Goal: Book appointment/travel/reservation

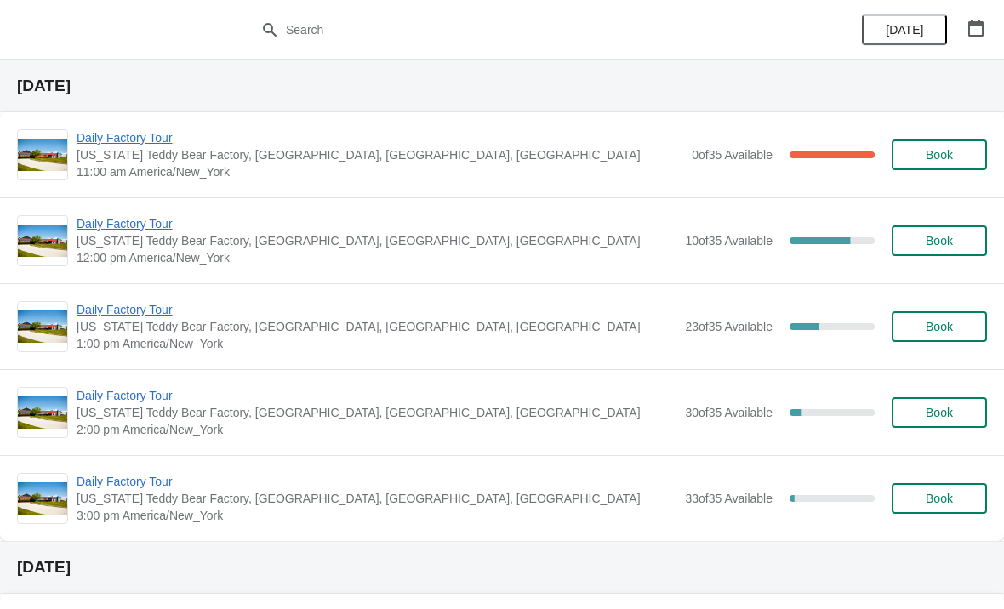
scroll to position [39, 0]
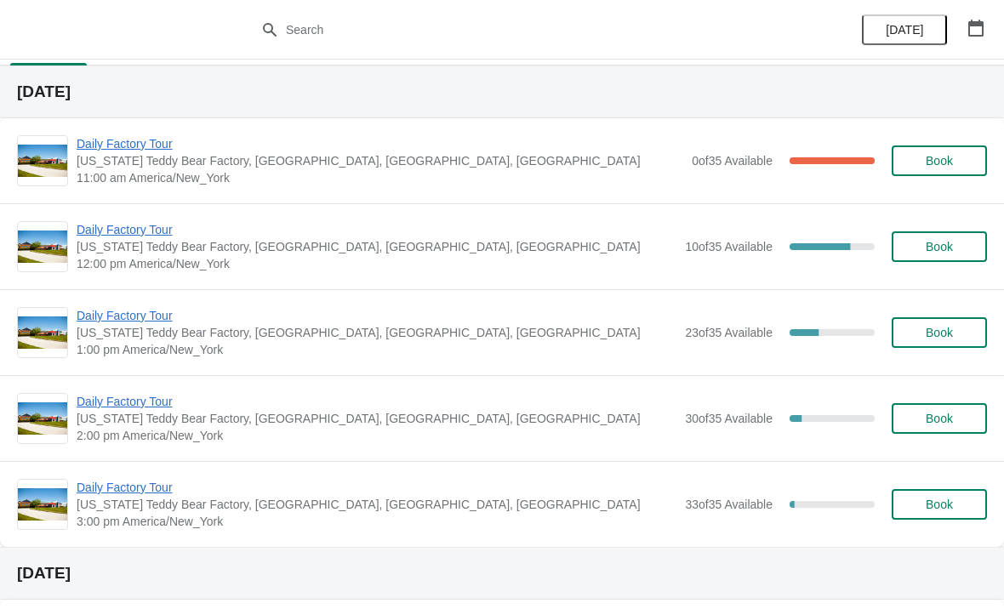
click at [947, 166] on span "Book" at bounding box center [938, 161] width 27 height 14
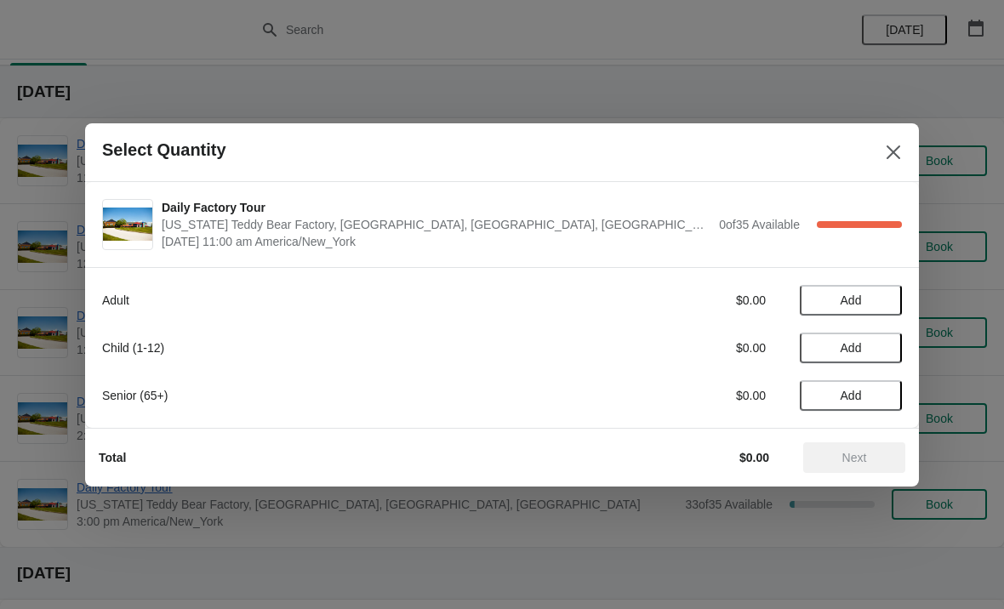
click at [876, 293] on span "Add" at bounding box center [850, 300] width 71 height 14
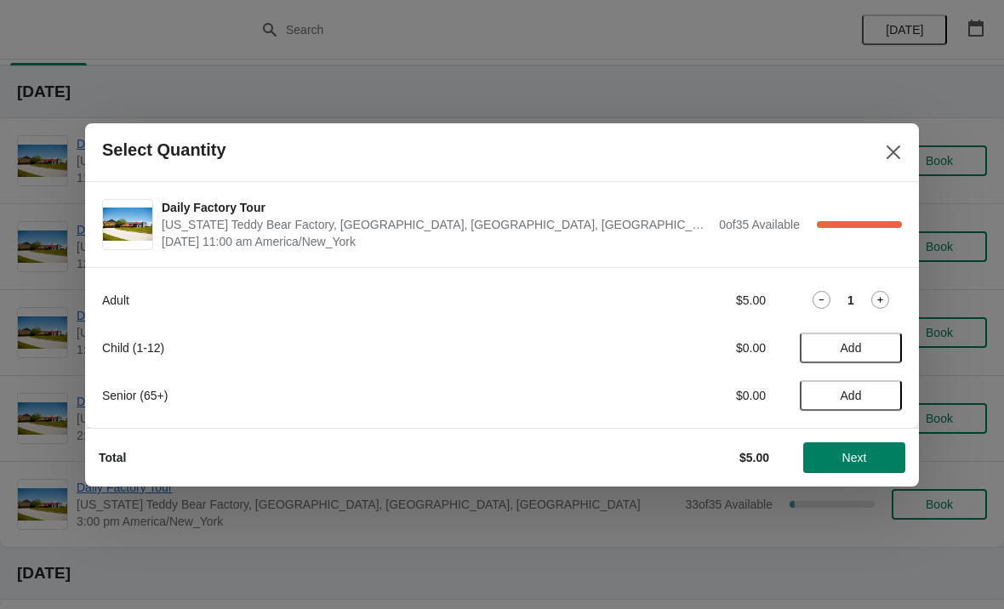
click at [880, 303] on icon at bounding box center [880, 300] width 18 height 18
click at [883, 350] on span "Add" at bounding box center [850, 348] width 71 height 14
click at [887, 346] on icon at bounding box center [880, 347] width 18 height 18
click at [854, 459] on span "Next" at bounding box center [854, 458] width 25 height 14
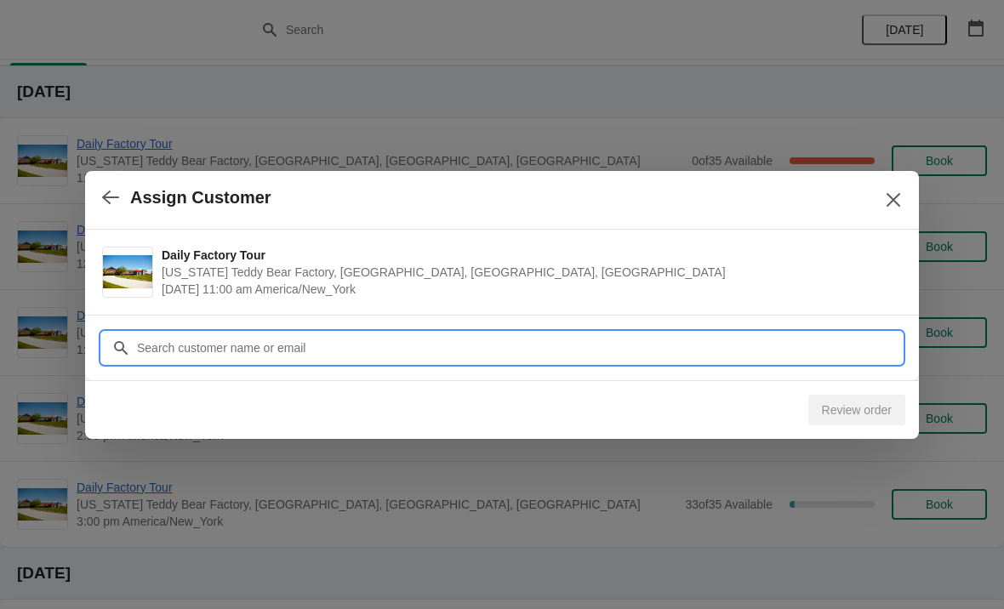
click at [346, 356] on input "Customer" at bounding box center [518, 348] width 765 height 31
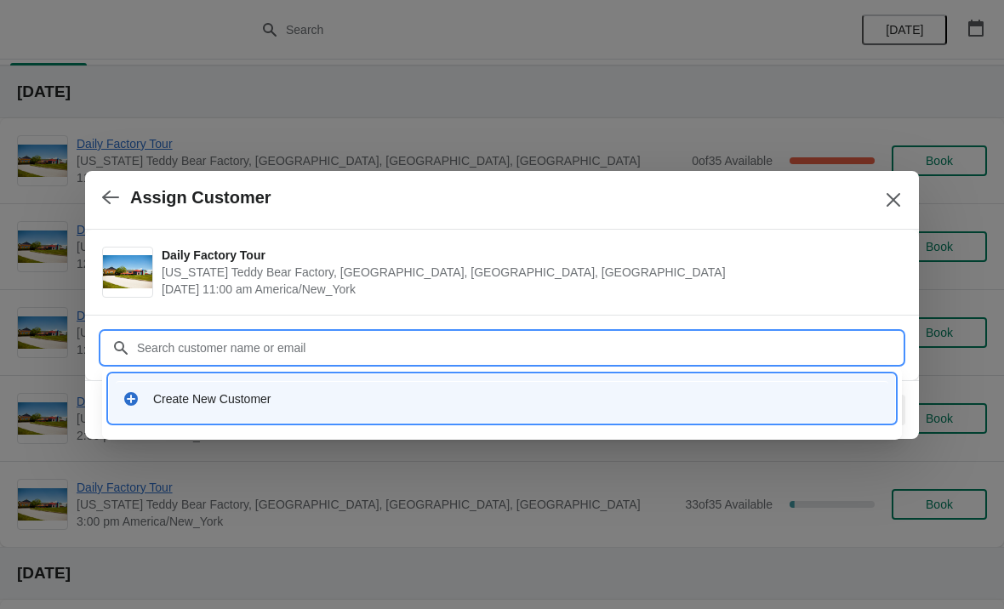
click at [248, 401] on div "Create New Customer" at bounding box center [517, 398] width 728 height 17
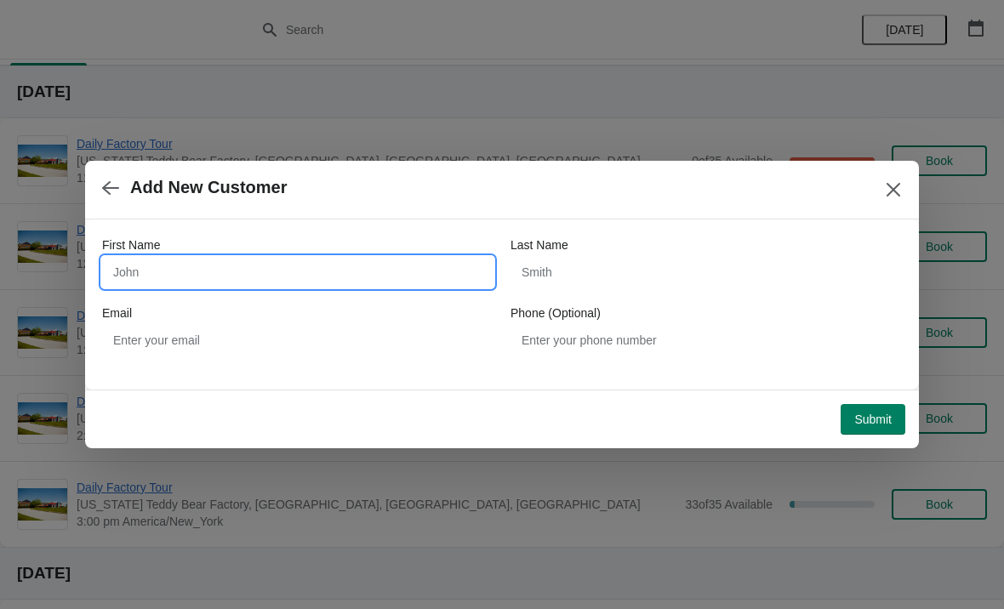
click at [195, 267] on input "First Name" at bounding box center [297, 272] width 391 height 31
type input "Jeremy"
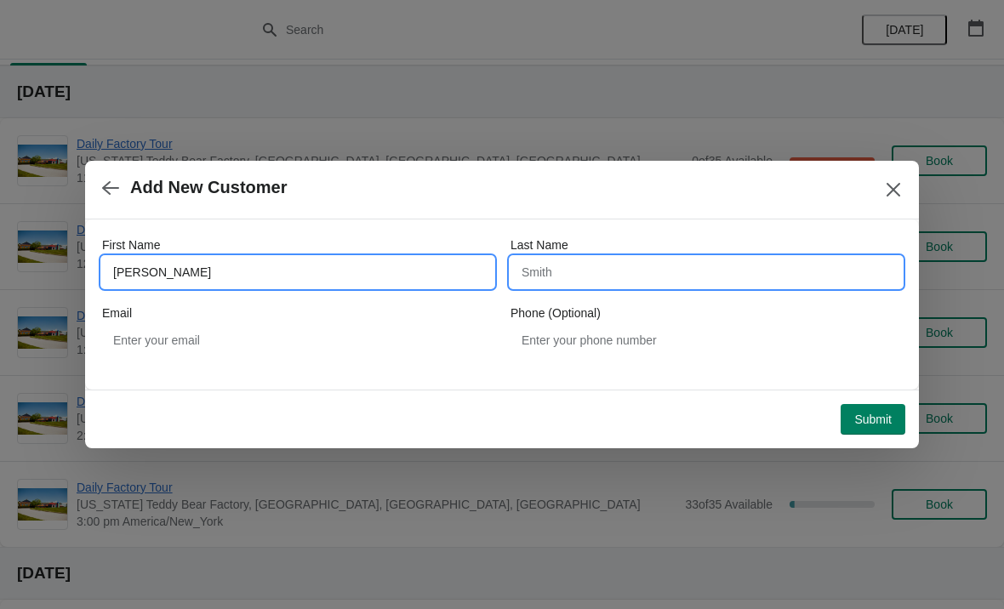
click at [580, 279] on input "Last Name" at bounding box center [705, 272] width 391 height 31
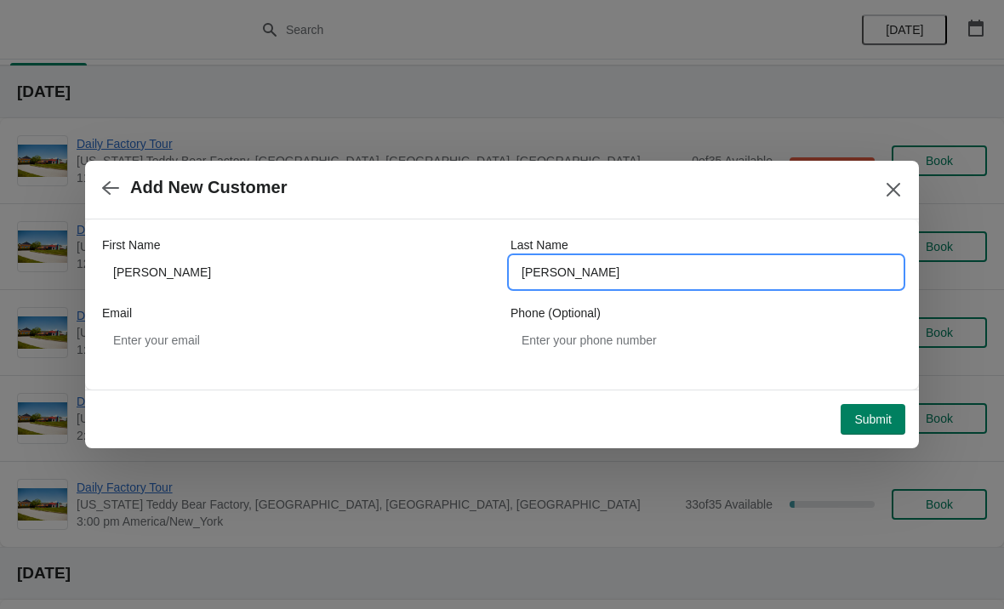
type input "Kreiger"
click at [867, 409] on button "Submit" at bounding box center [872, 419] width 65 height 31
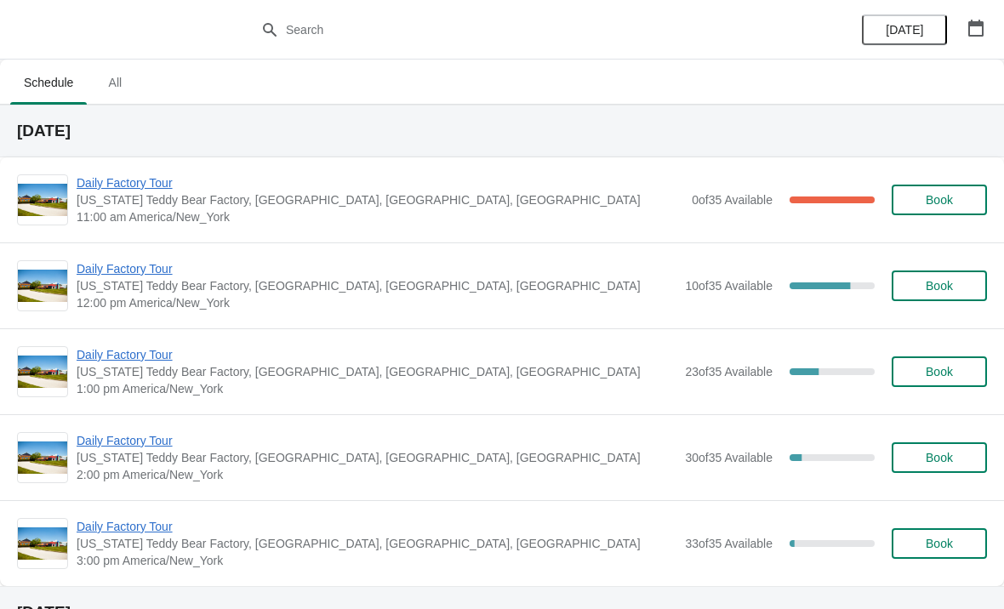
click at [904, 210] on button "Book" at bounding box center [938, 200] width 95 height 31
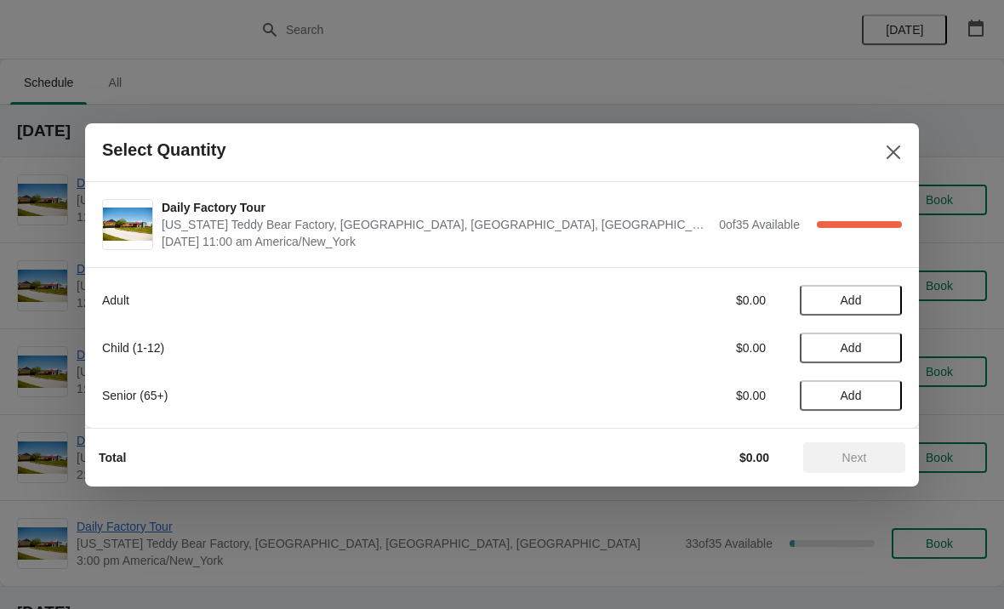
click at [888, 155] on icon "Close" at bounding box center [893, 152] width 17 height 17
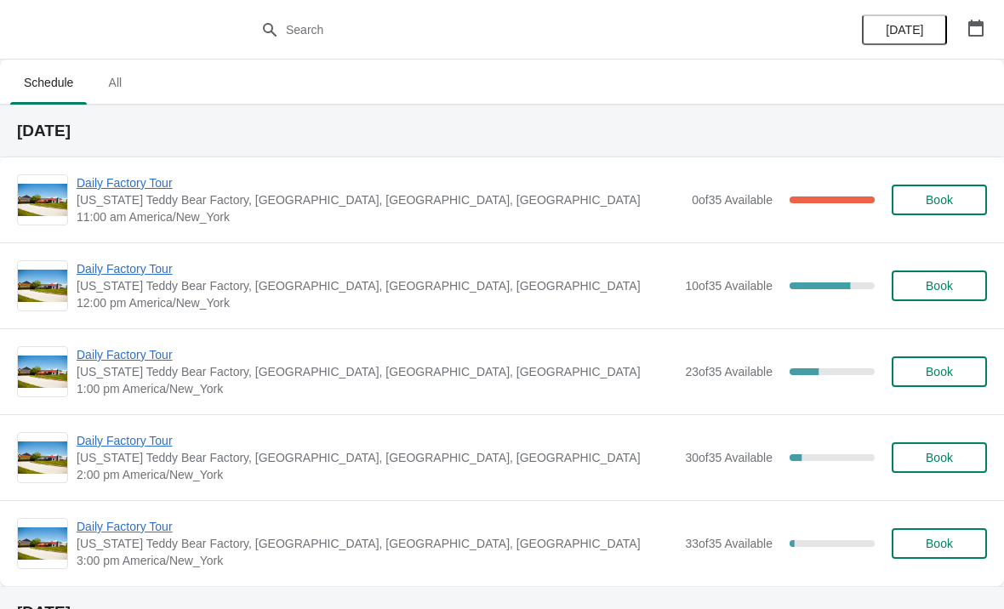
click at [122, 189] on span "Daily Factory Tour" at bounding box center [380, 182] width 606 height 17
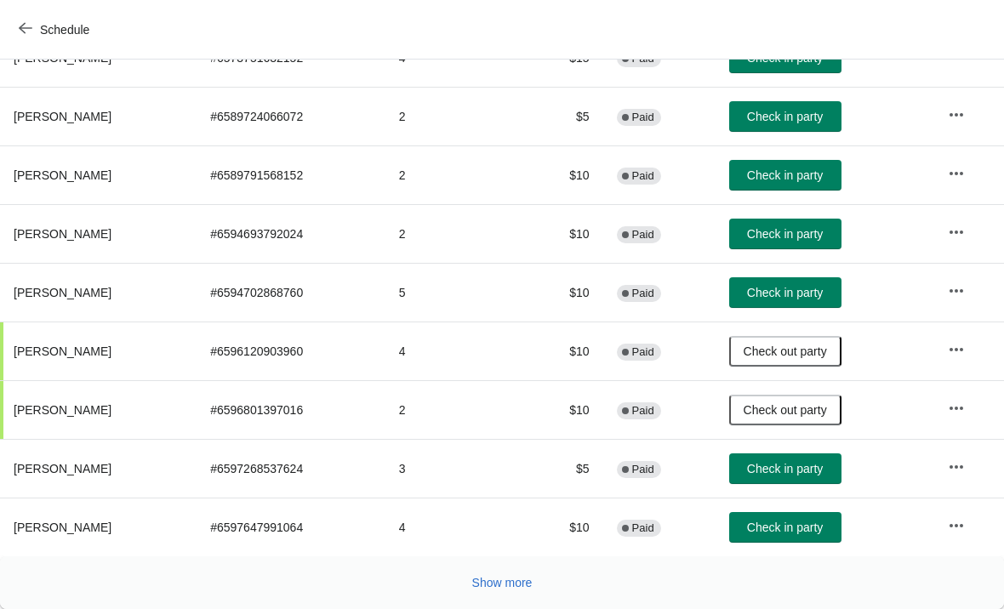
scroll to position [312, 0]
click at [516, 569] on button "Show more" at bounding box center [502, 582] width 74 height 31
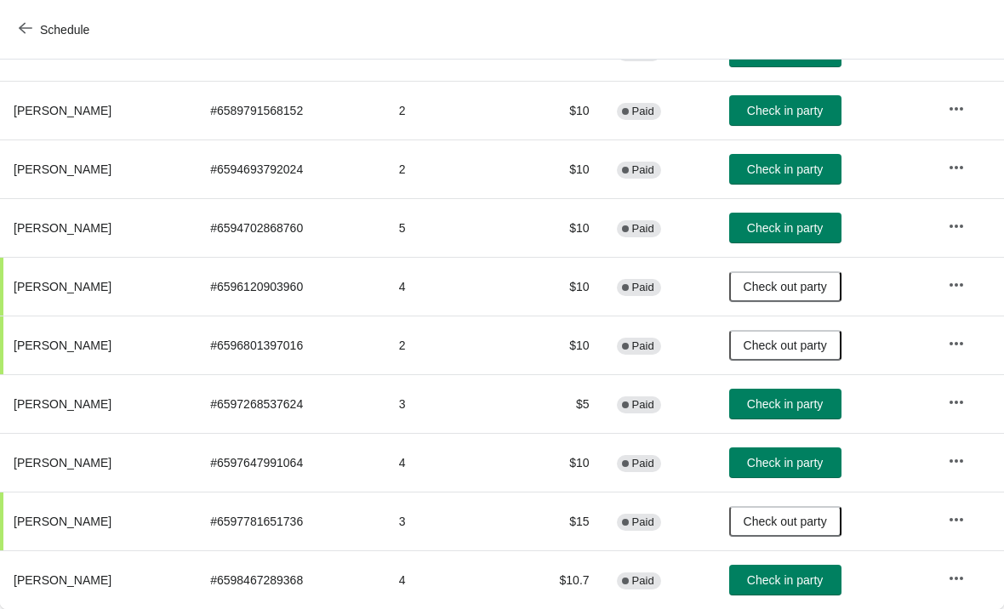
scroll to position [377, 0]
click at [805, 569] on button "Check in party" at bounding box center [785, 580] width 112 height 31
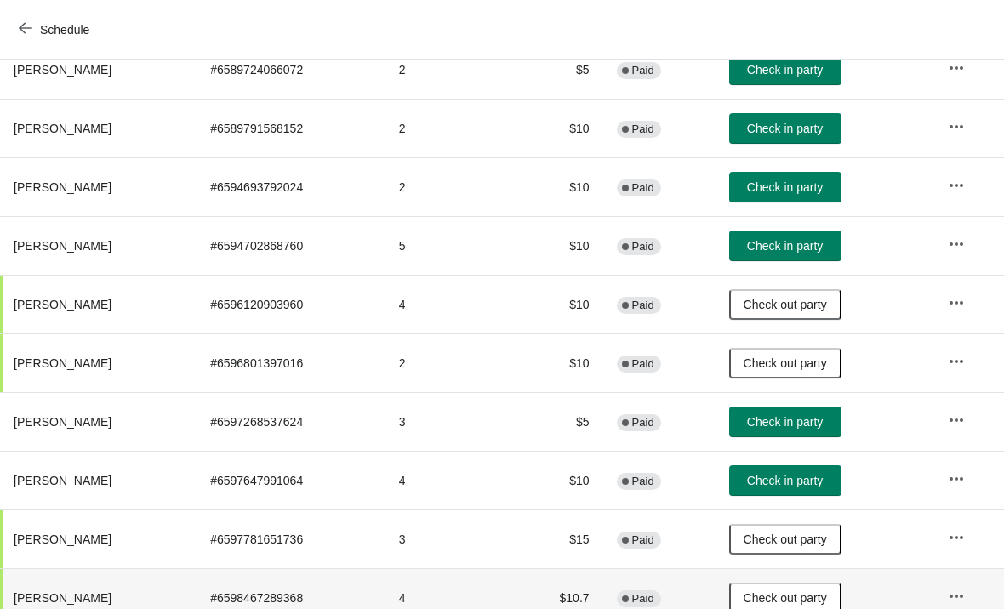
scroll to position [360, 0]
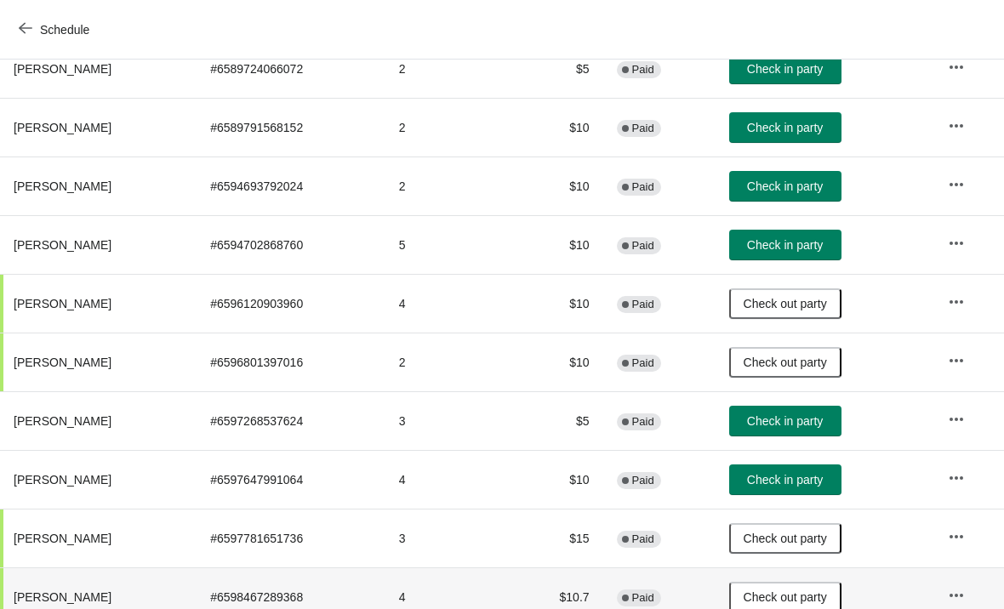
click at [792, 418] on span "Check in party" at bounding box center [785, 421] width 76 height 14
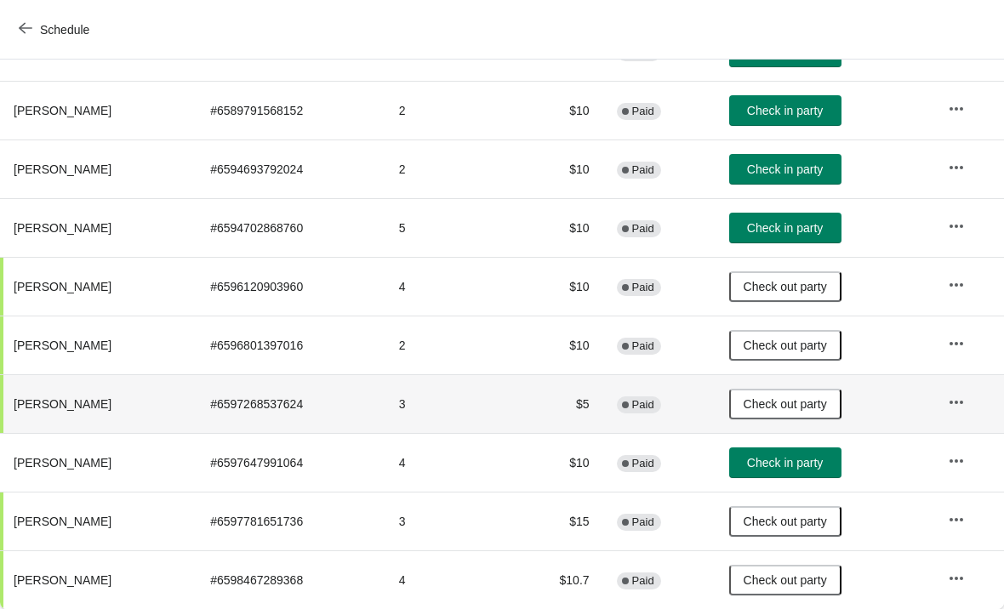
scroll to position [377, 0]
click at [788, 462] on span "Check in party" at bounding box center [785, 463] width 76 height 14
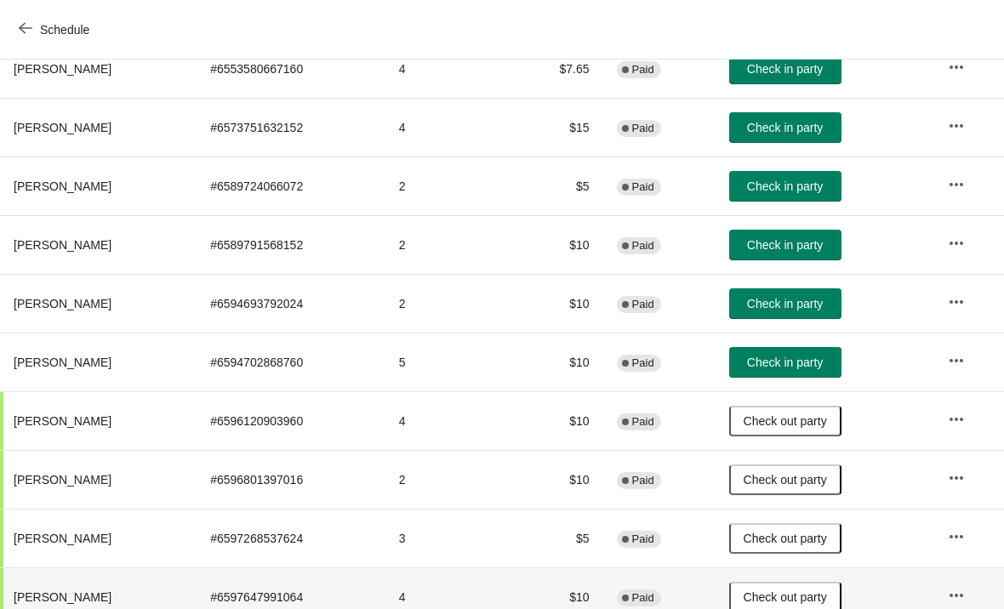
scroll to position [244, 0]
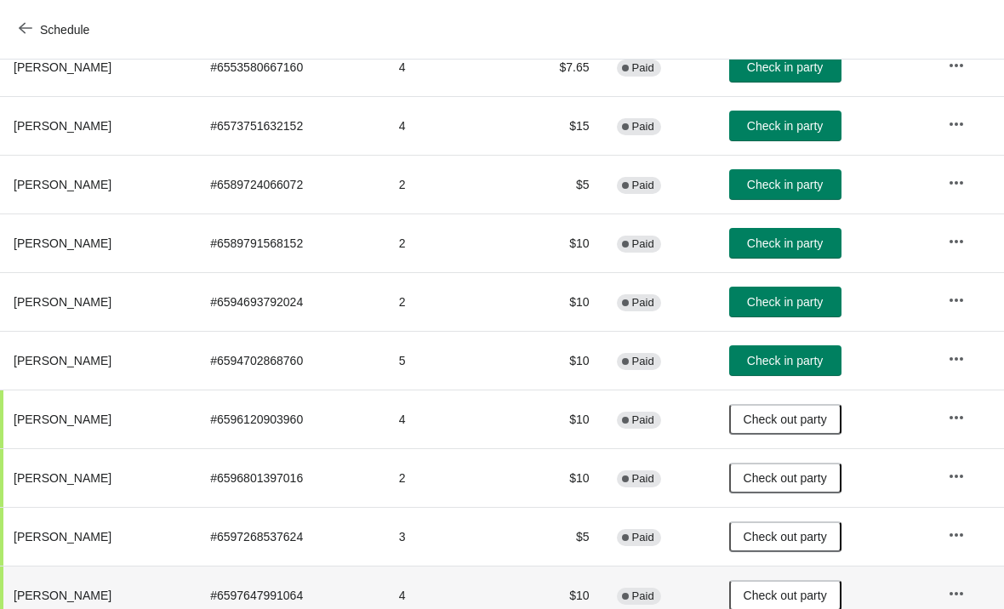
click at [795, 300] on span "Check in party" at bounding box center [785, 302] width 76 height 14
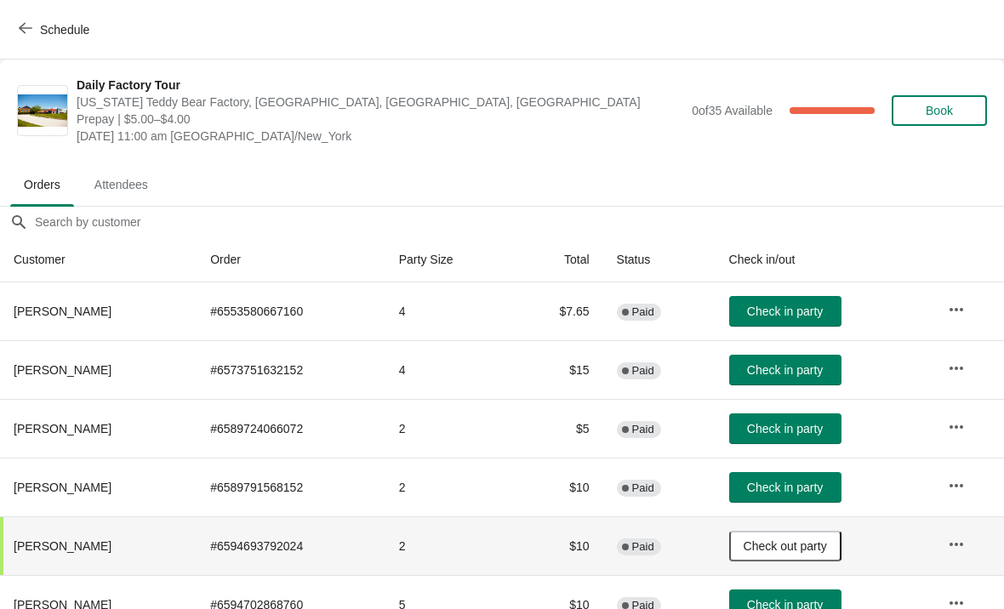
scroll to position [0, 0]
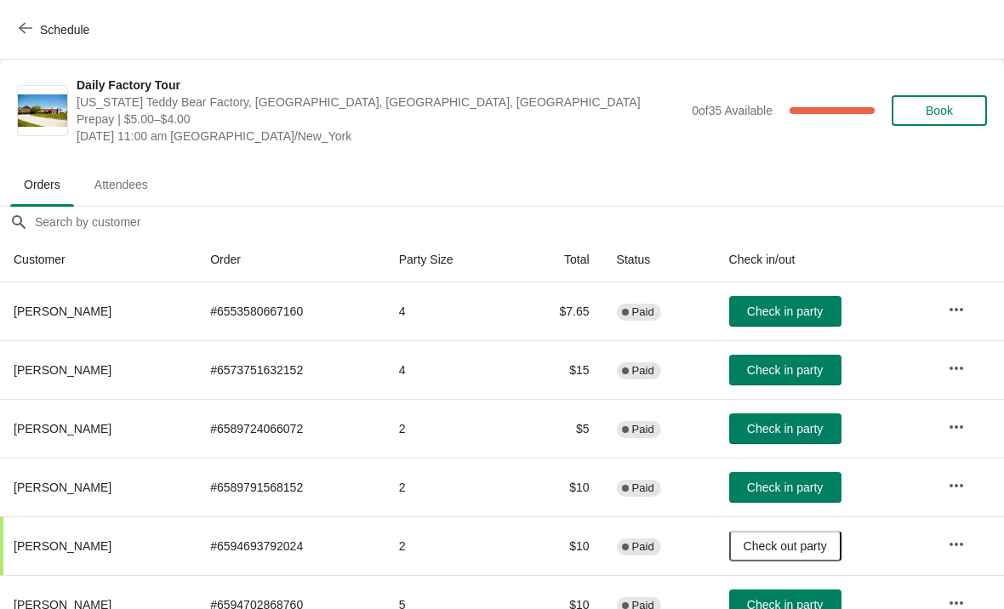
click at [581, 161] on div "Daily Factory Tour Vermont Teddy Bear Factory, Shelburne Road, Shelburne, VT, U…" at bounding box center [502, 111] width 1004 height 102
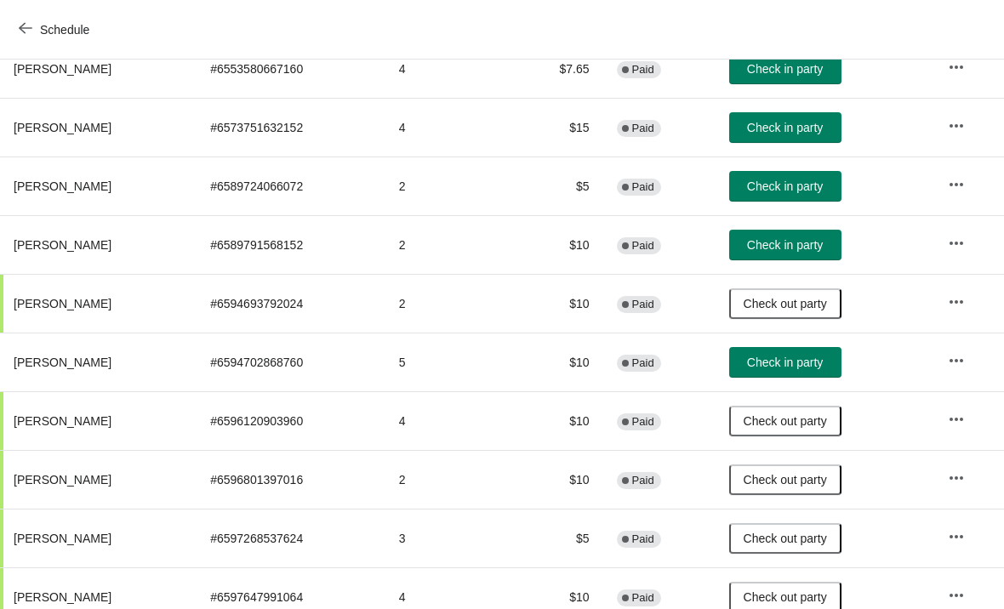
scroll to position [258, 0]
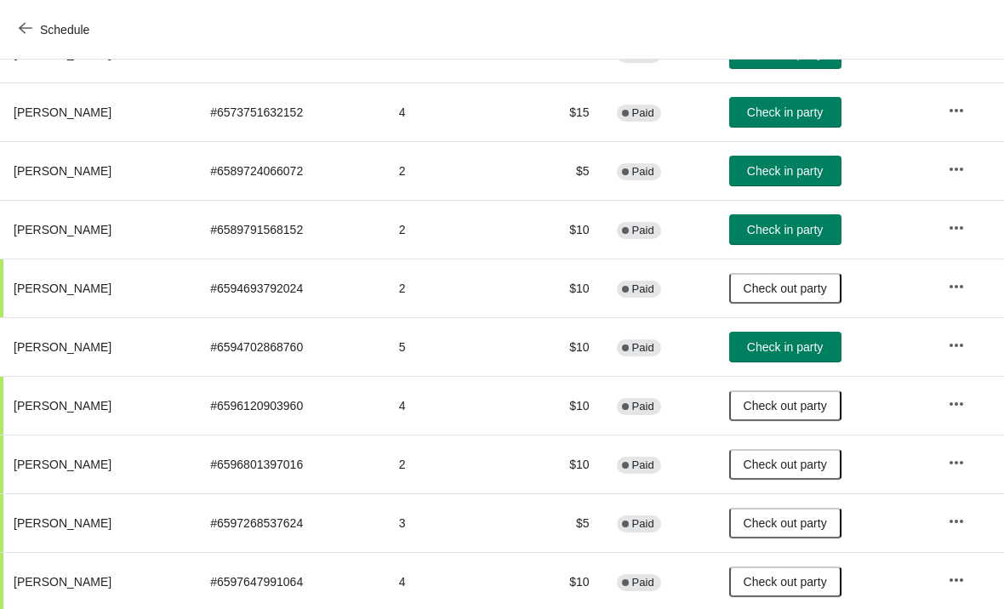
click at [802, 353] on span "Check in party" at bounding box center [785, 347] width 76 height 14
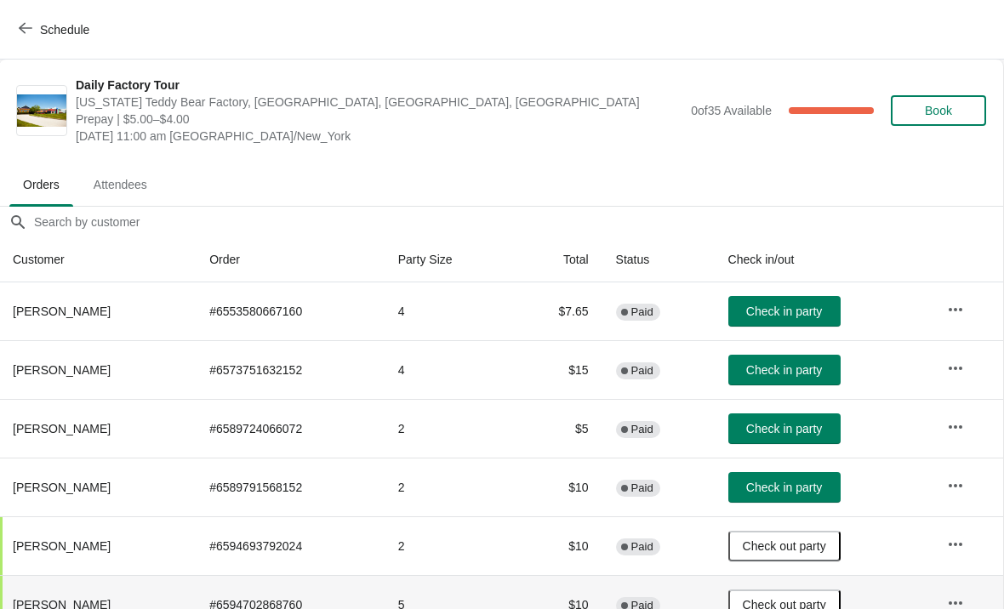
scroll to position [0, 1]
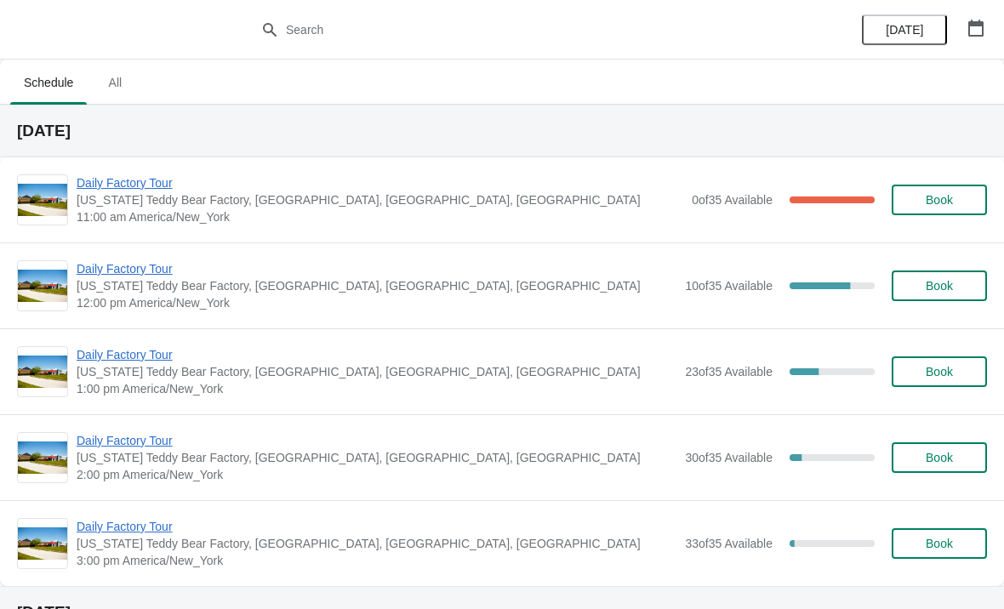
click at [934, 279] on span "Book" at bounding box center [938, 286] width 27 height 14
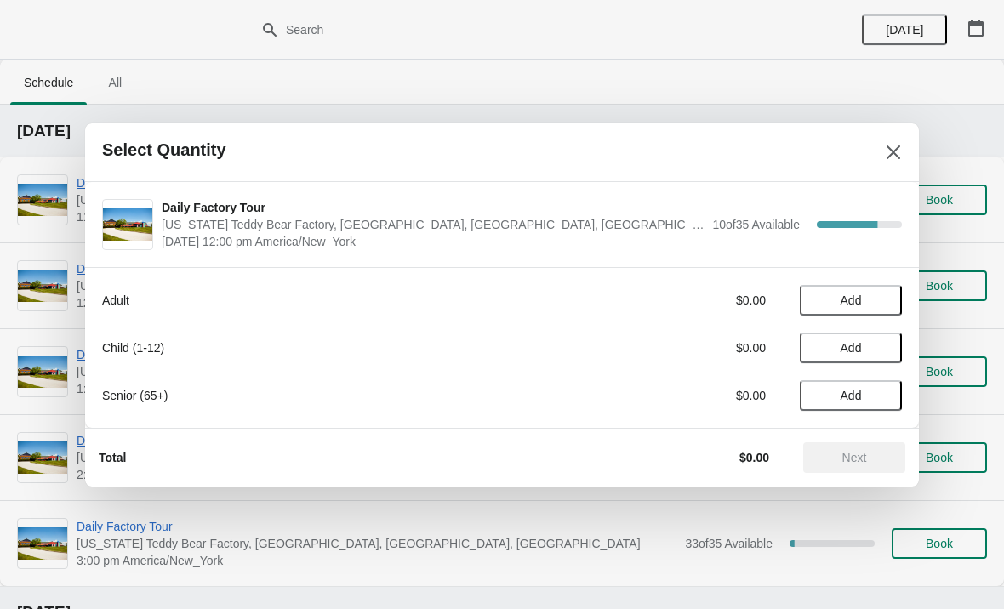
click at [856, 286] on button "Add" at bounding box center [850, 300] width 102 height 31
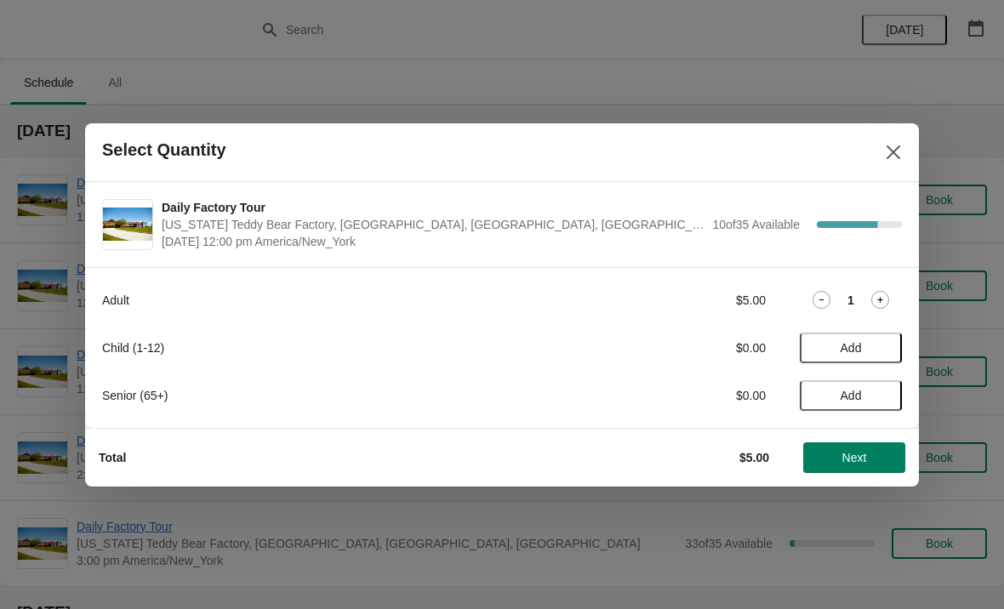
click at [883, 298] on icon at bounding box center [880, 300] width 18 height 18
click at [838, 459] on span "Next" at bounding box center [853, 458] width 75 height 14
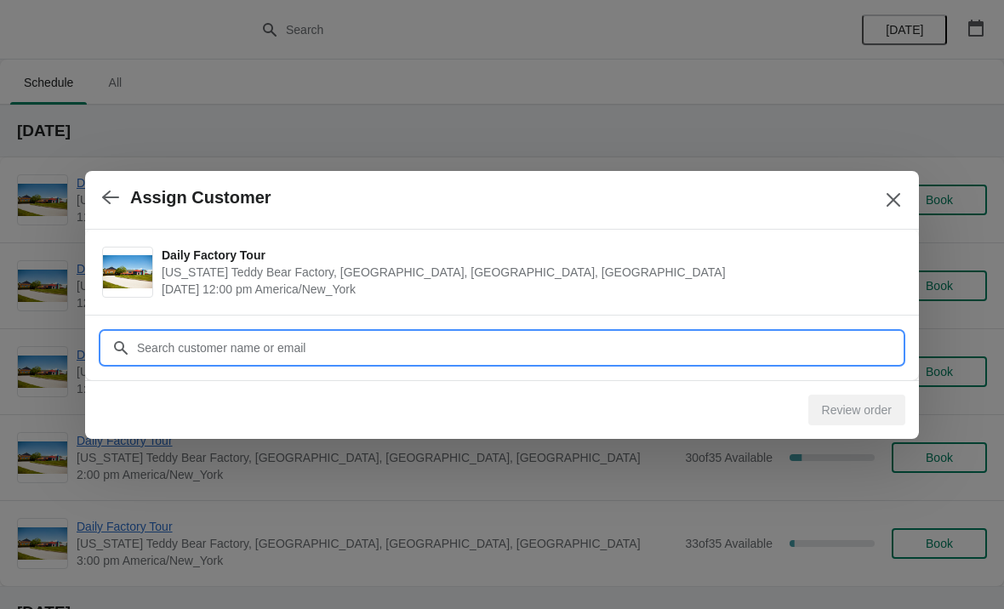
click at [342, 352] on input "Customer" at bounding box center [518, 348] width 765 height 31
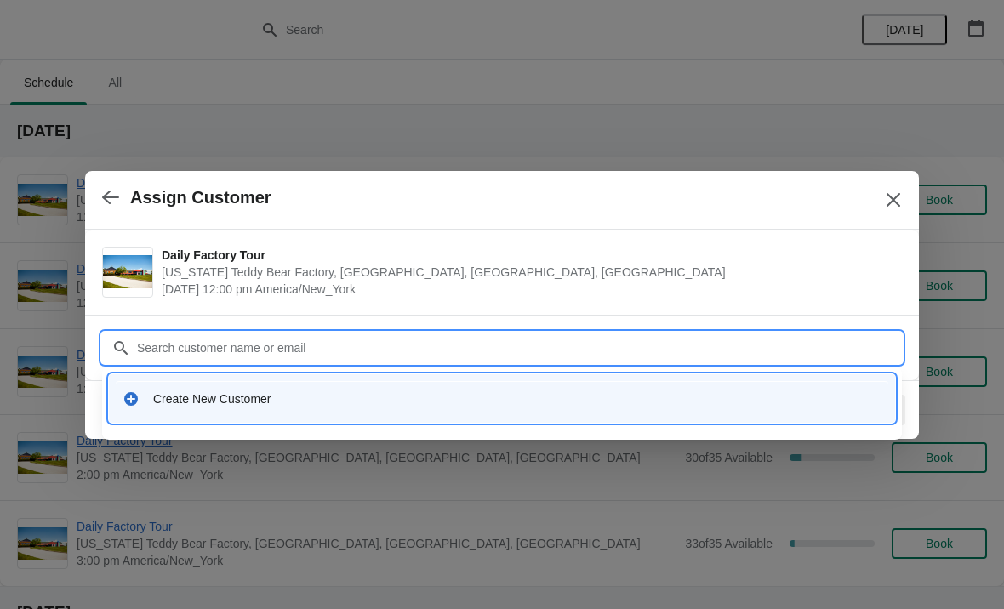
click at [229, 397] on div "Create New Customer" at bounding box center [517, 398] width 728 height 17
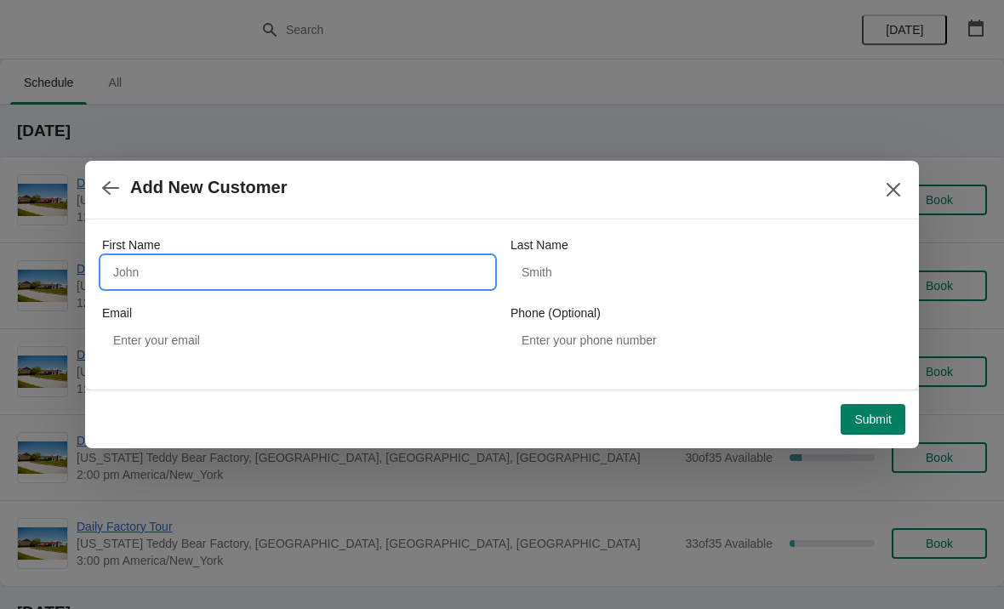
click at [236, 281] on input "First Name" at bounding box center [297, 272] width 391 height 31
type input "Nair"
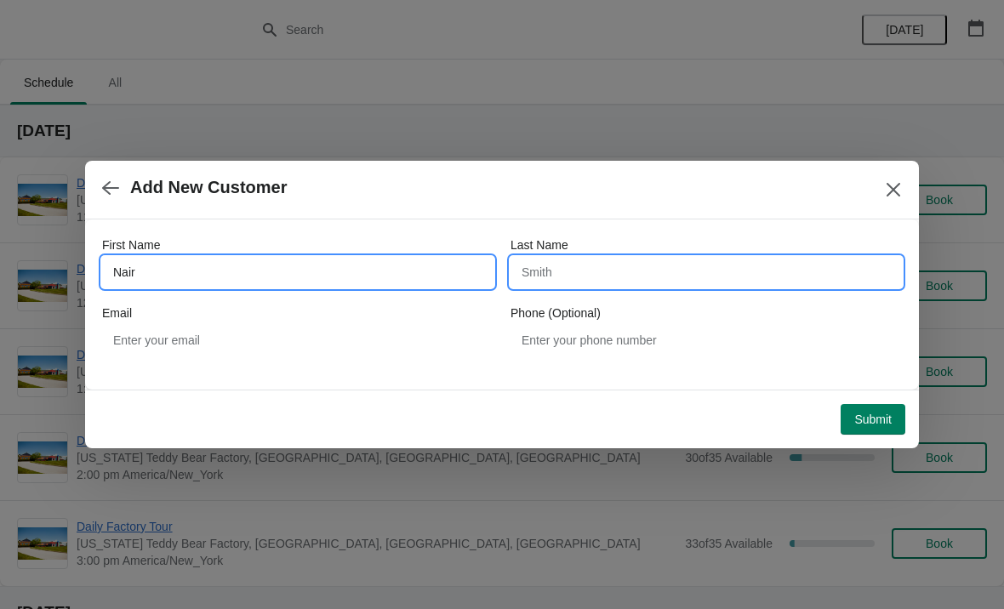
click at [591, 264] on input "Last Name" at bounding box center [705, 272] width 391 height 31
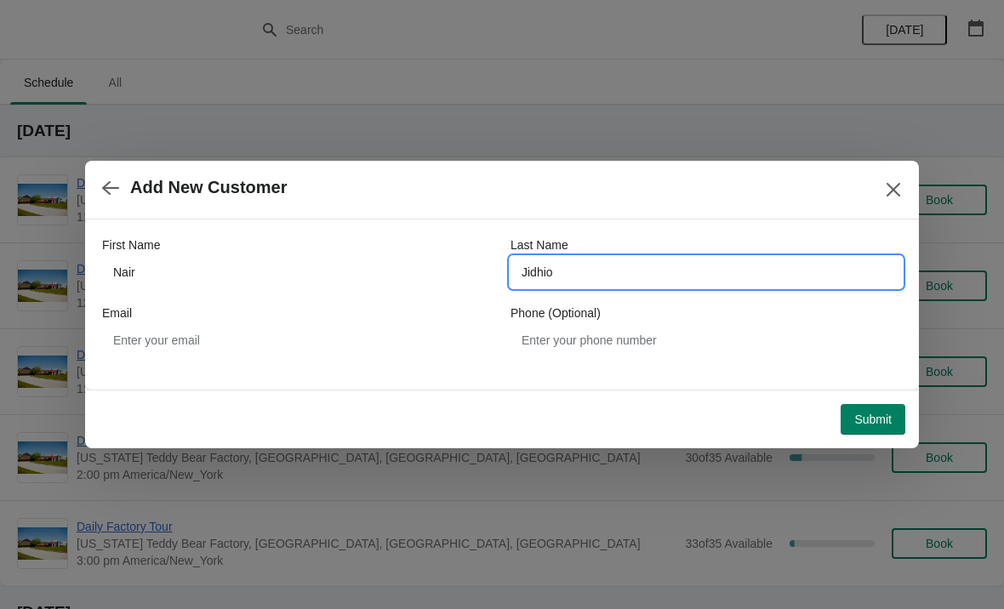
type input "Jidhio"
click at [864, 427] on button "Submit" at bounding box center [872, 419] width 65 height 31
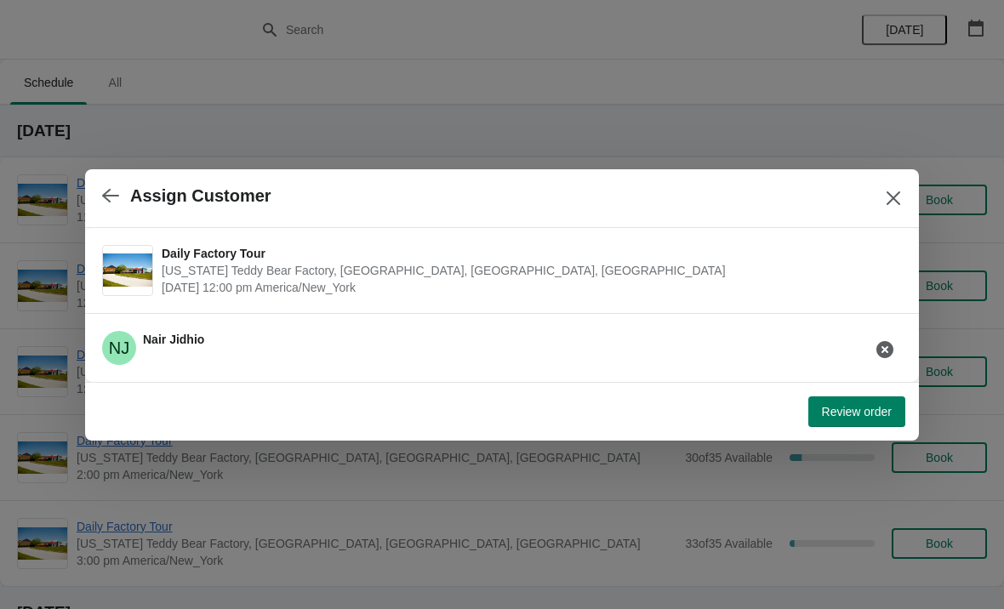
click at [851, 405] on span "Review order" at bounding box center [857, 412] width 70 height 14
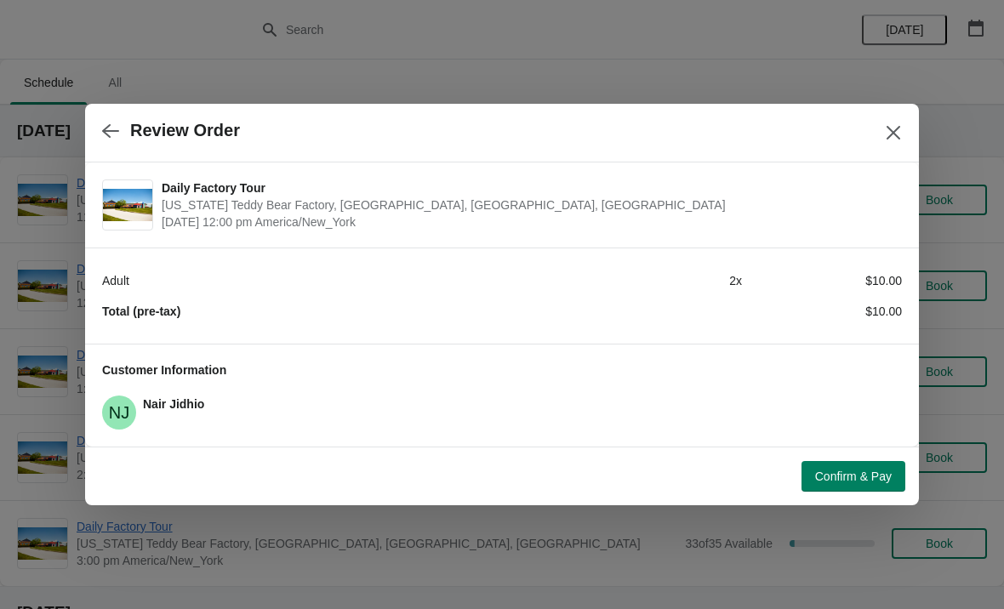
click at [850, 474] on span "Confirm & Pay" at bounding box center [853, 476] width 77 height 14
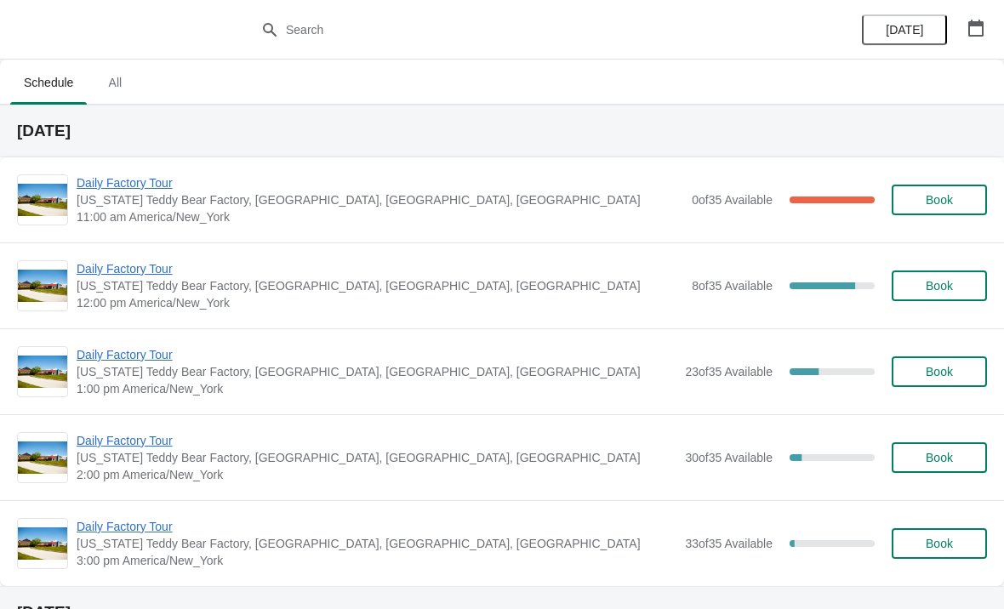
click at [122, 263] on span "Daily Factory Tour" at bounding box center [380, 268] width 606 height 17
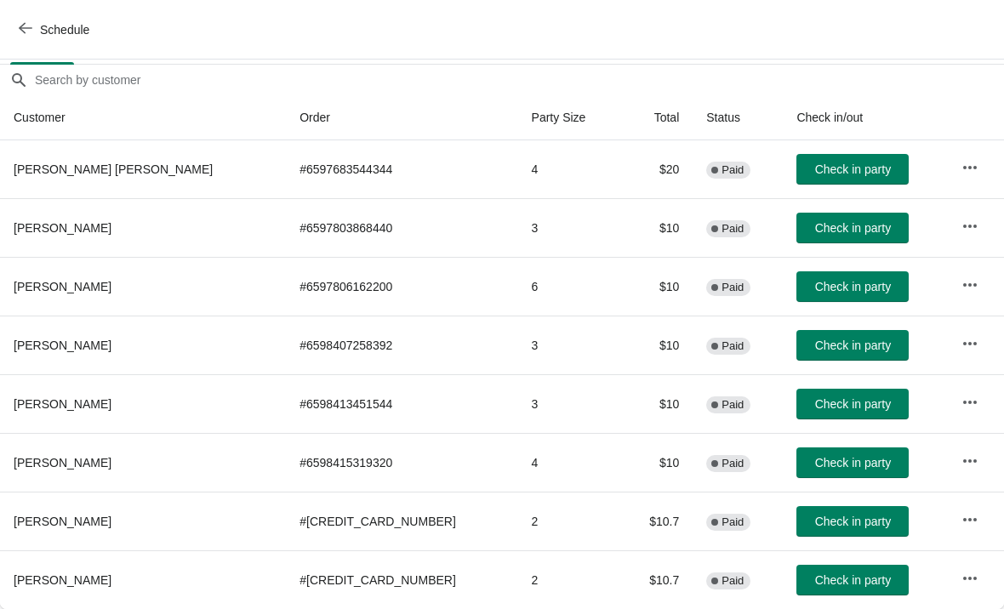
scroll to position [142, 0]
click at [815, 583] on span "Check in party" at bounding box center [853, 580] width 76 height 14
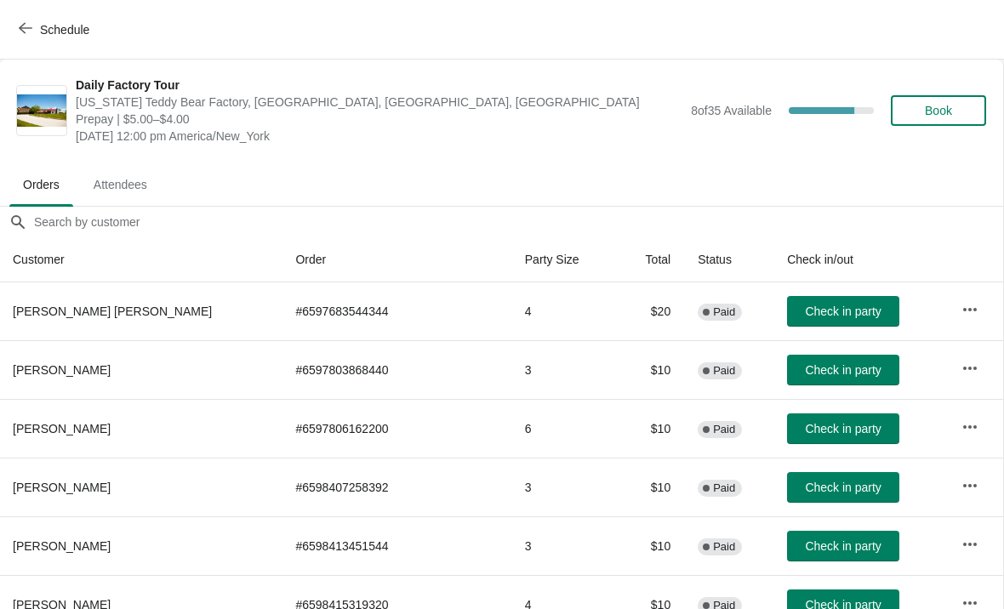
scroll to position [0, 1]
click at [30, 22] on icon "button" at bounding box center [26, 28] width 14 height 14
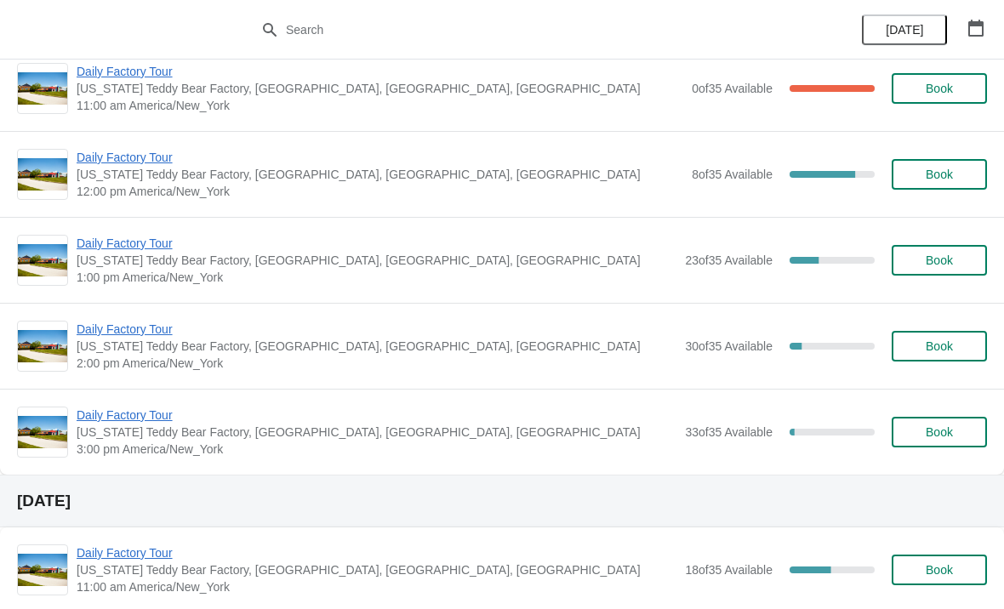
scroll to position [88, 0]
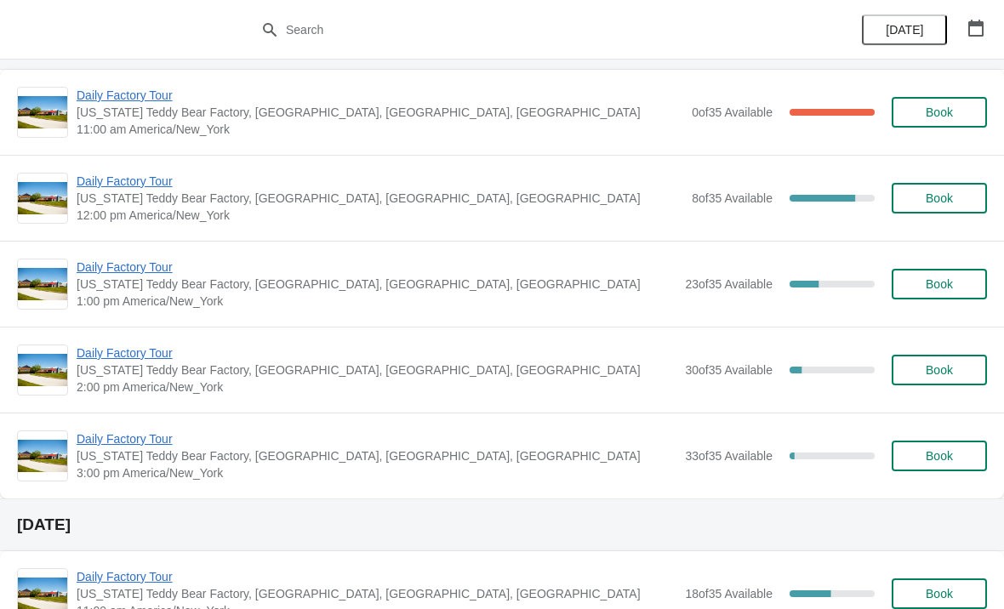
click at [148, 182] on span "Daily Factory Tour" at bounding box center [380, 181] width 606 height 17
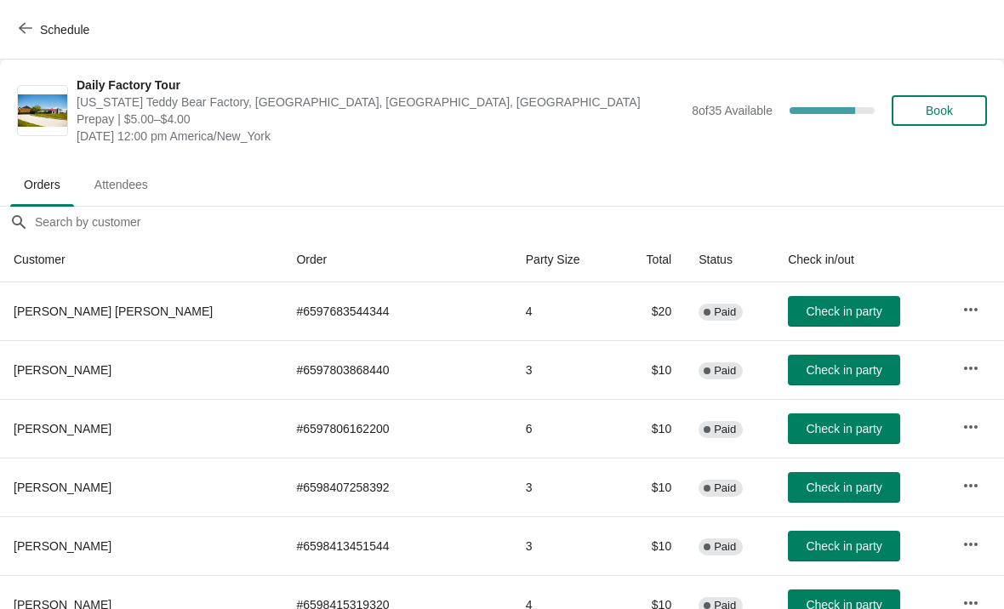
scroll to position [0, 0]
click at [28, 24] on icon "button" at bounding box center [26, 28] width 14 height 14
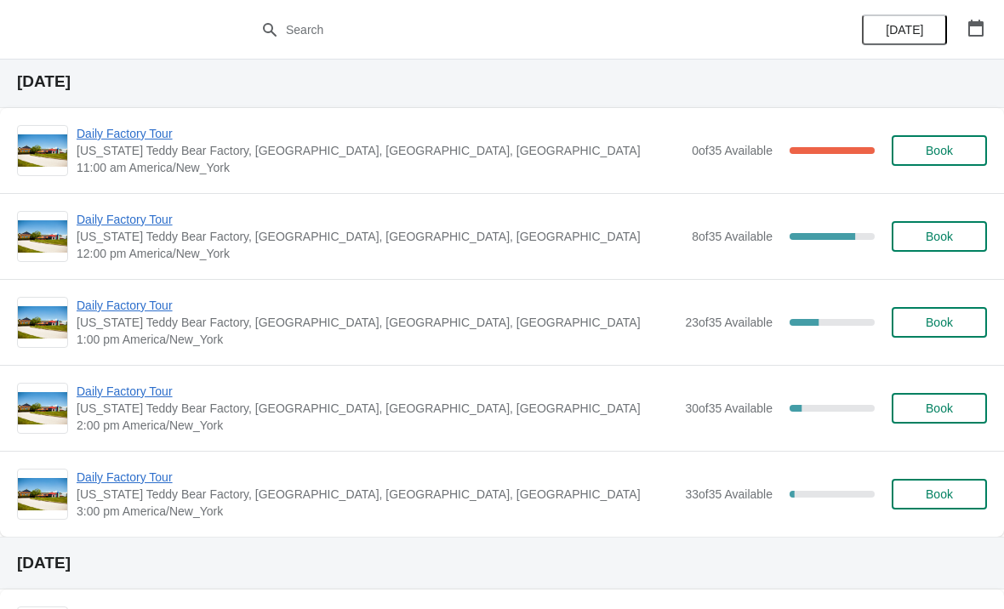
scroll to position [47, 0]
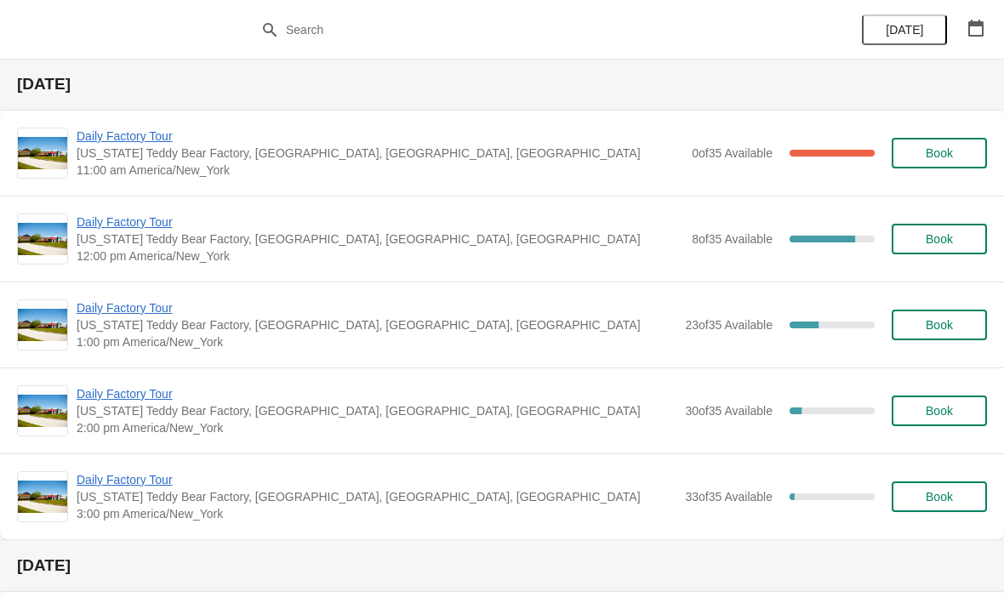
click at [159, 128] on span "Daily Factory Tour" at bounding box center [380, 136] width 606 height 17
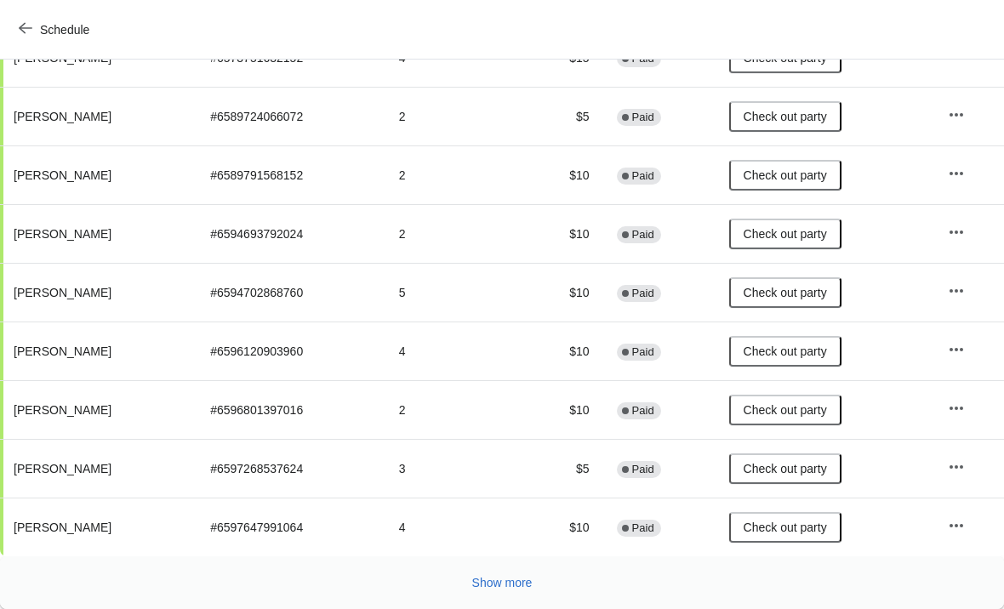
scroll to position [312, 0]
click at [494, 580] on span "Show more" at bounding box center [502, 583] width 60 height 14
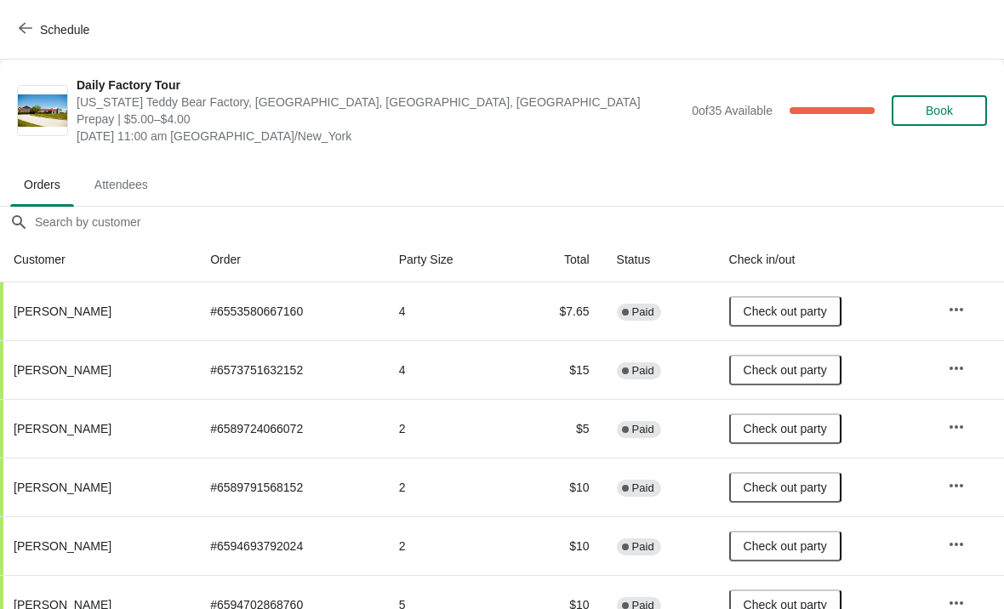
scroll to position [0, 0]
click at [22, 26] on icon "button" at bounding box center [26, 28] width 14 height 11
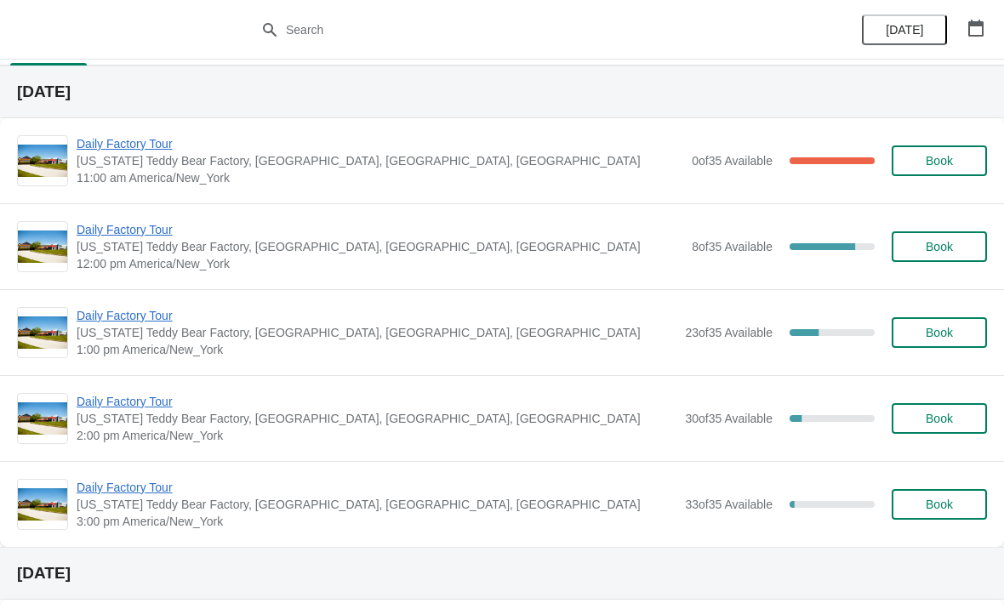
scroll to position [26, 0]
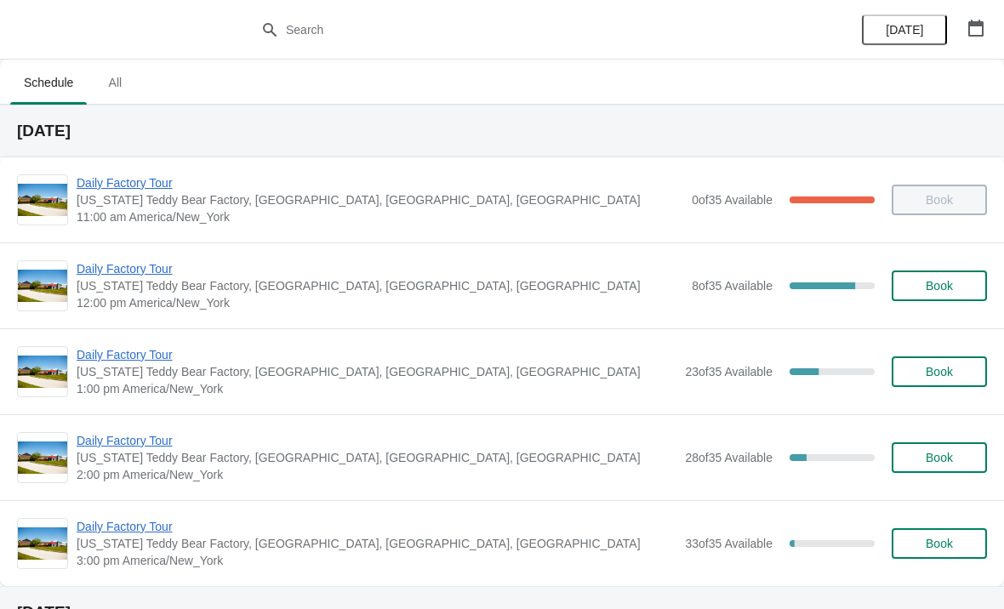
click at [119, 274] on span "Daily Factory Tour" at bounding box center [380, 268] width 606 height 17
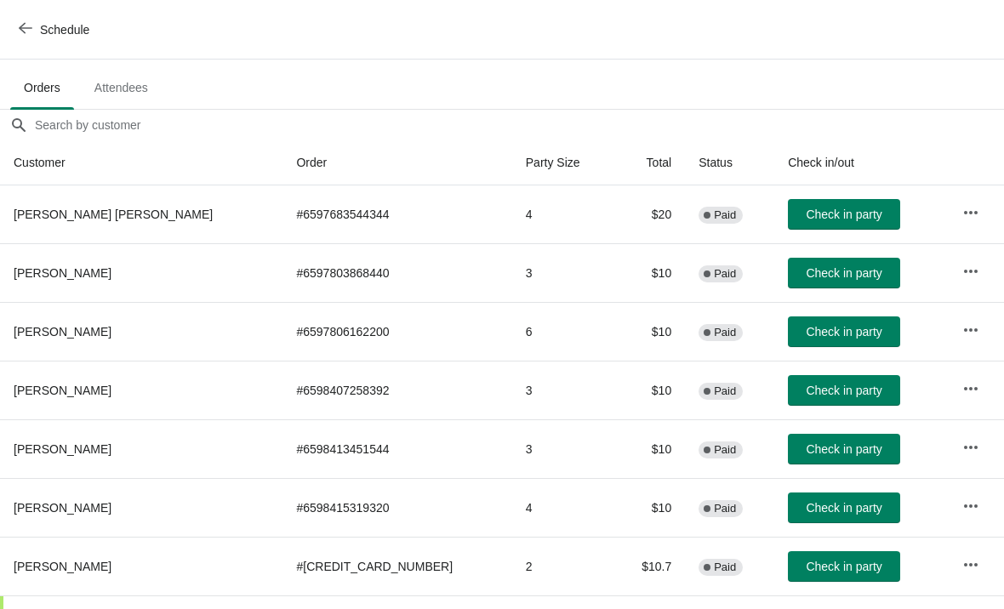
scroll to position [94, 0]
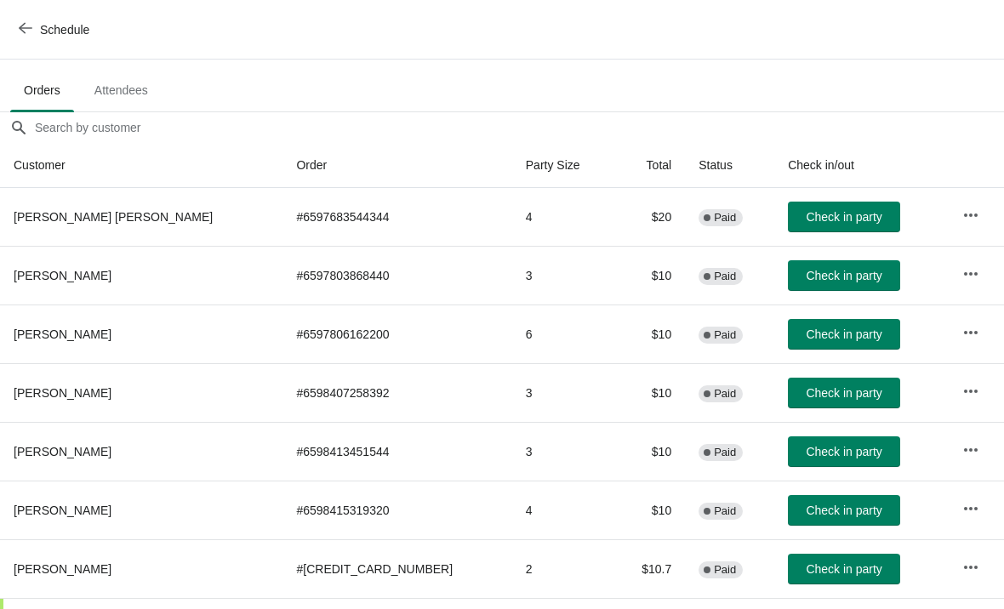
click at [796, 402] on button "Check in party" at bounding box center [844, 393] width 112 height 31
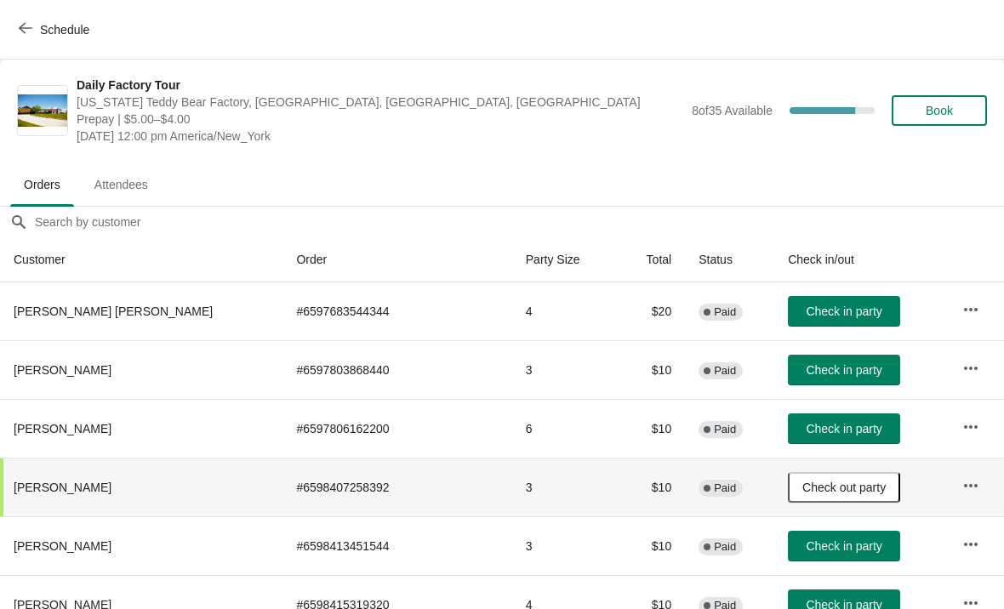
scroll to position [0, 0]
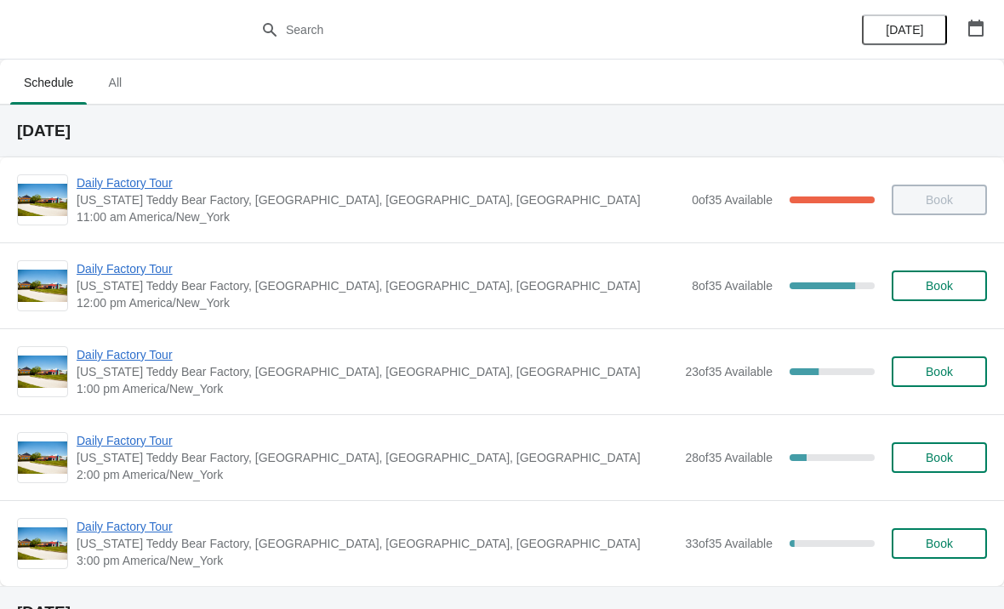
click at [949, 288] on span "Book" at bounding box center [938, 286] width 27 height 14
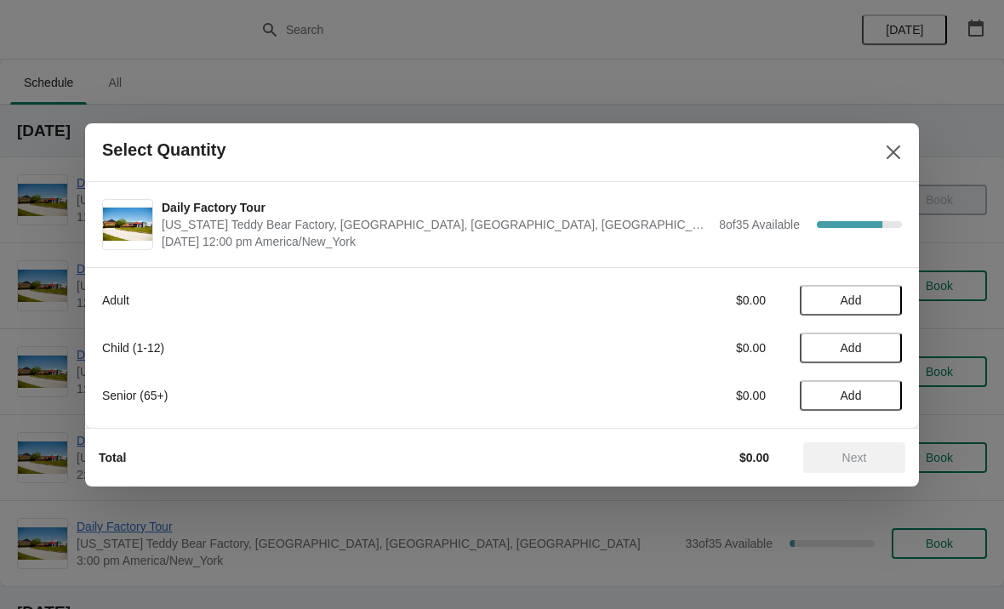
click at [879, 302] on span "Add" at bounding box center [850, 300] width 71 height 14
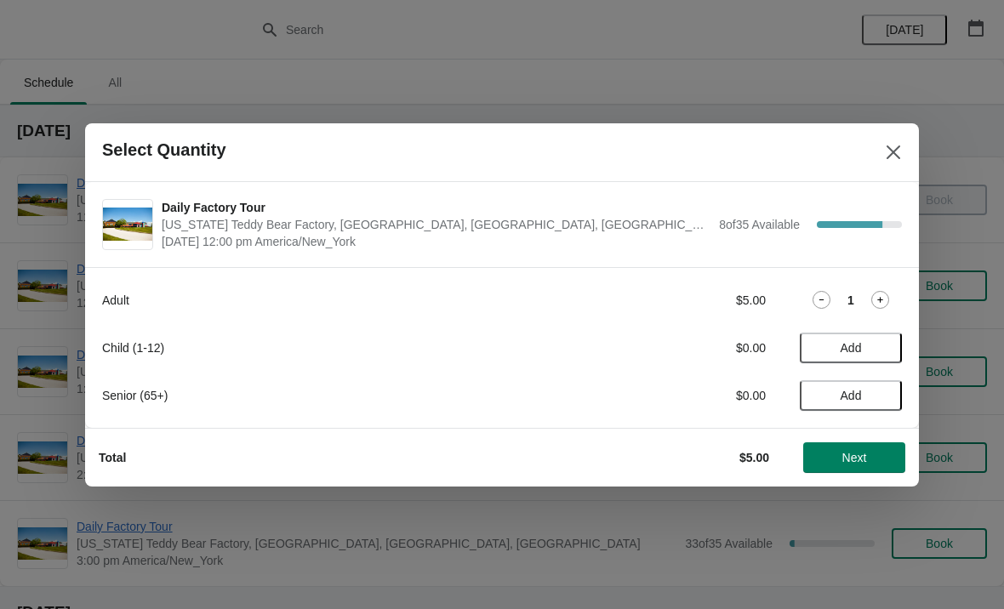
click at [867, 393] on span "Add" at bounding box center [850, 396] width 71 height 14
click at [884, 390] on icon at bounding box center [880, 395] width 18 height 18
click at [892, 337] on button "Add" at bounding box center [850, 348] width 102 height 31
click at [887, 342] on icon at bounding box center [880, 347] width 18 height 18
click at [881, 344] on icon at bounding box center [880, 347] width 18 height 18
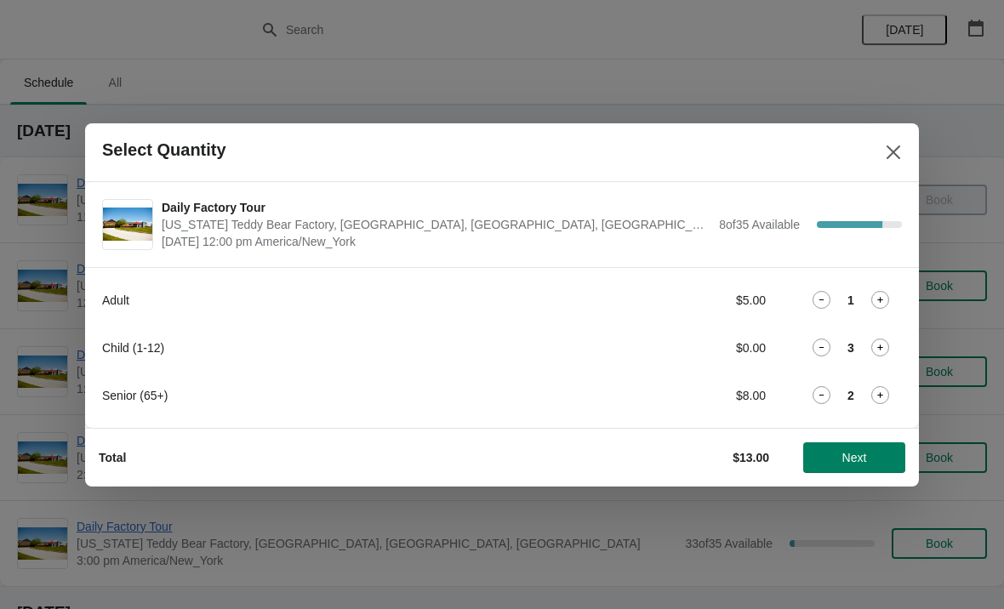
click at [856, 464] on span "Next" at bounding box center [854, 458] width 25 height 14
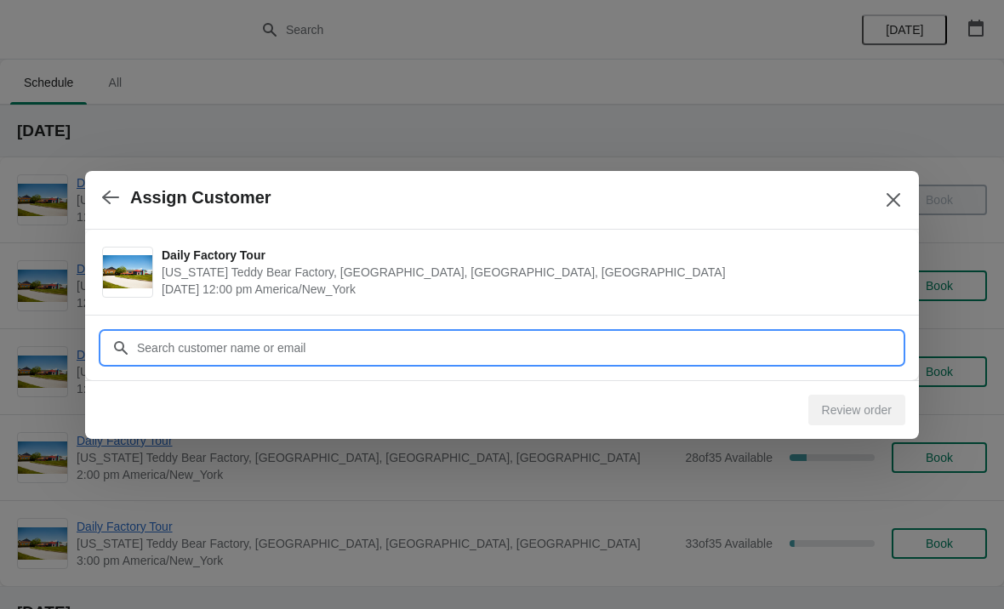
click at [286, 351] on input "Customer" at bounding box center [518, 348] width 765 height 31
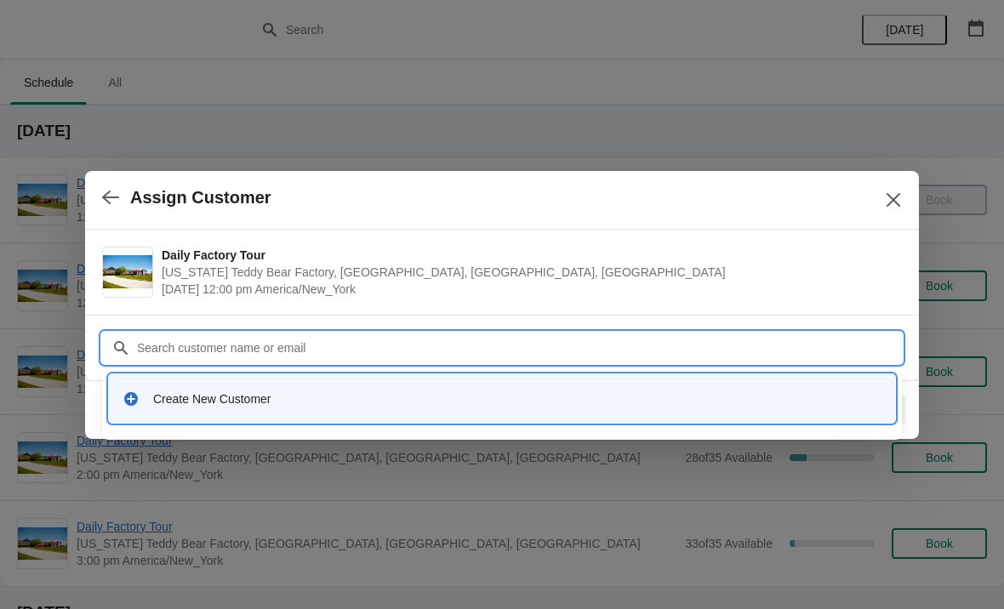
click at [218, 393] on div "Create New Customer" at bounding box center [517, 398] width 728 height 17
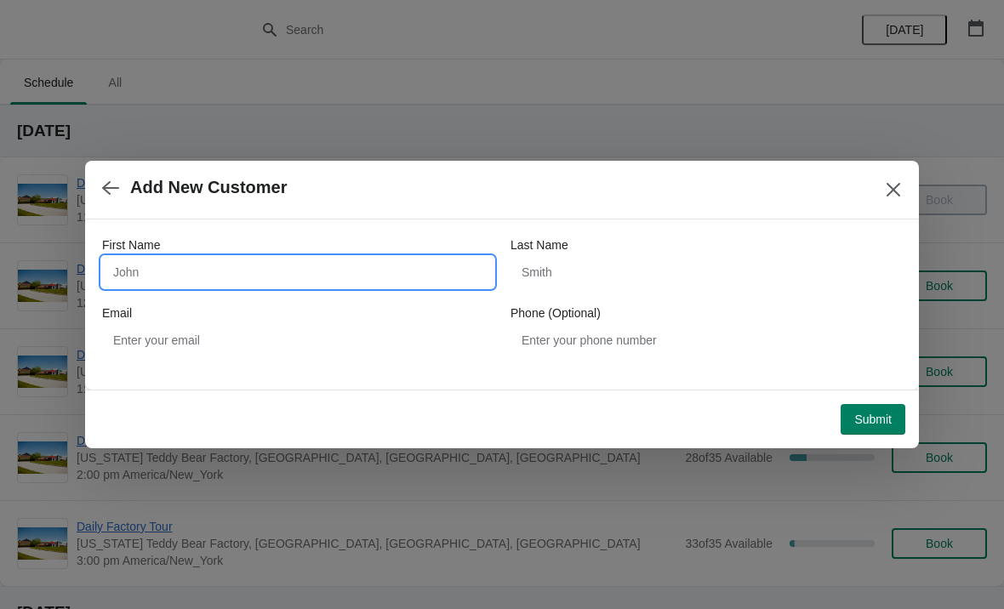
click at [192, 267] on input "First Name" at bounding box center [297, 272] width 391 height 31
type input "Joan"
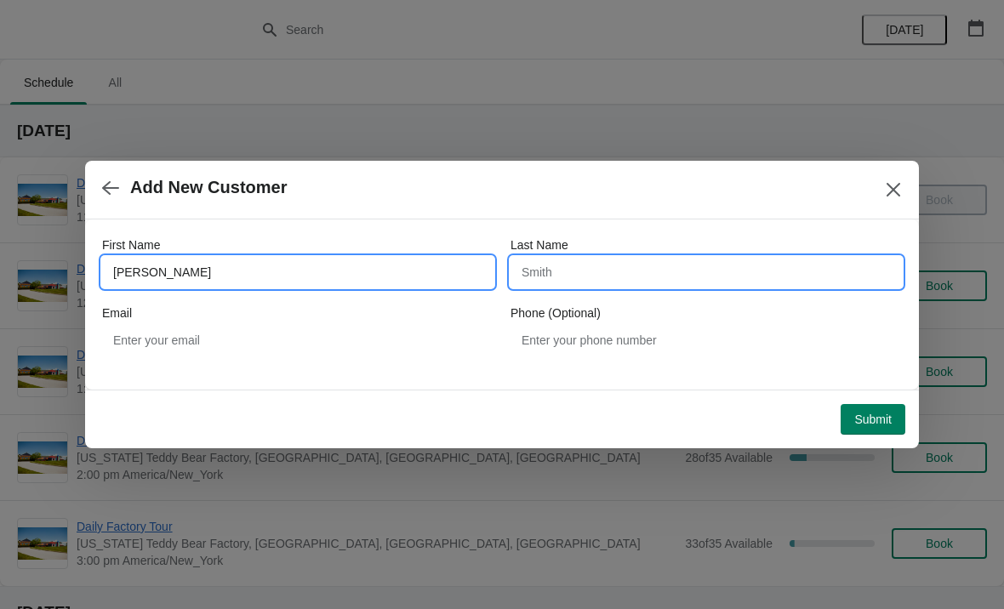
click at [605, 285] on input "Last Name" at bounding box center [705, 272] width 391 height 31
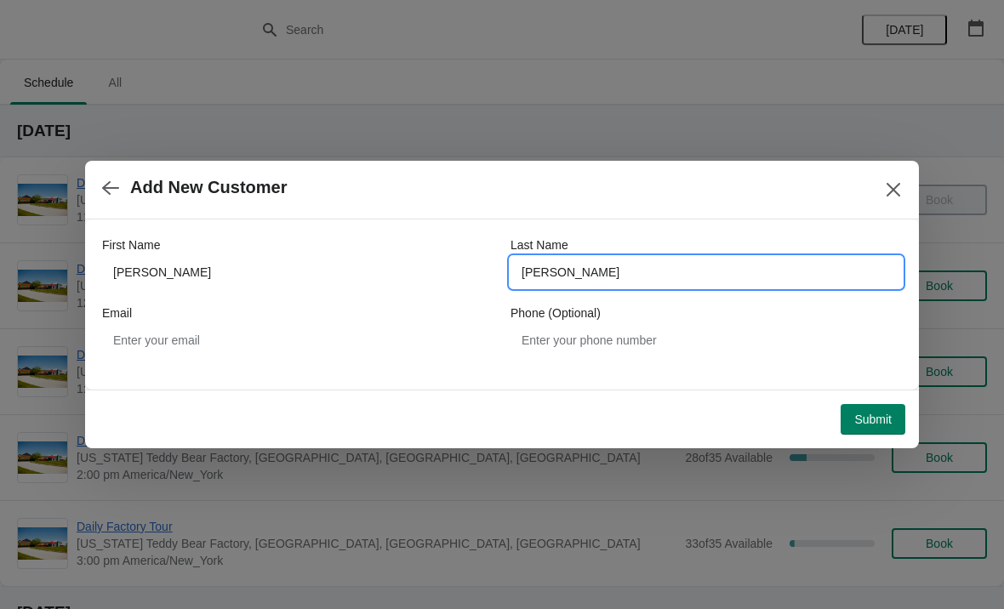
type input "Vanderploeg"
click at [873, 421] on span "Submit" at bounding box center [872, 419] width 37 height 14
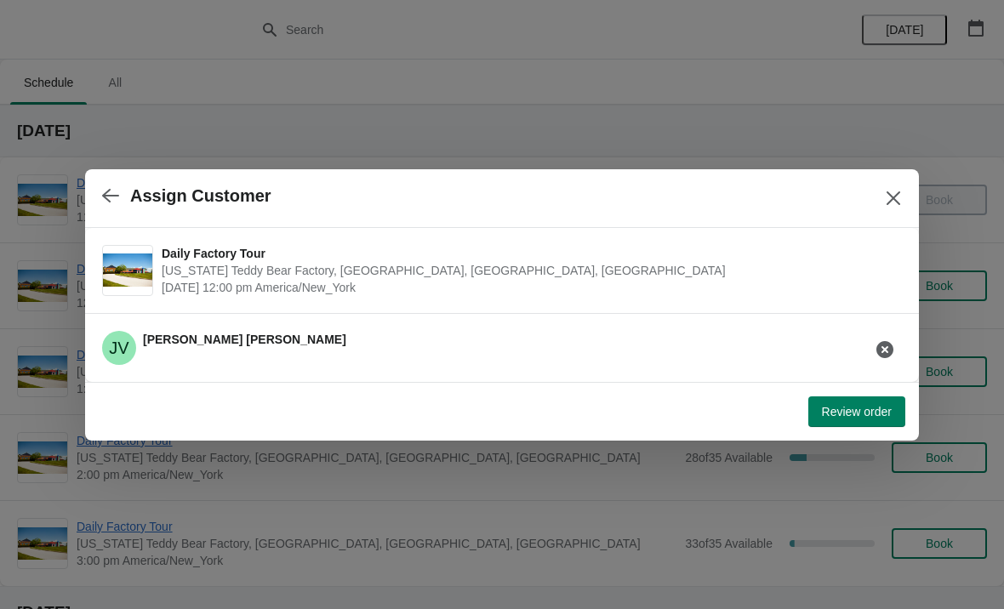
click at [867, 415] on span "Review order" at bounding box center [857, 412] width 70 height 14
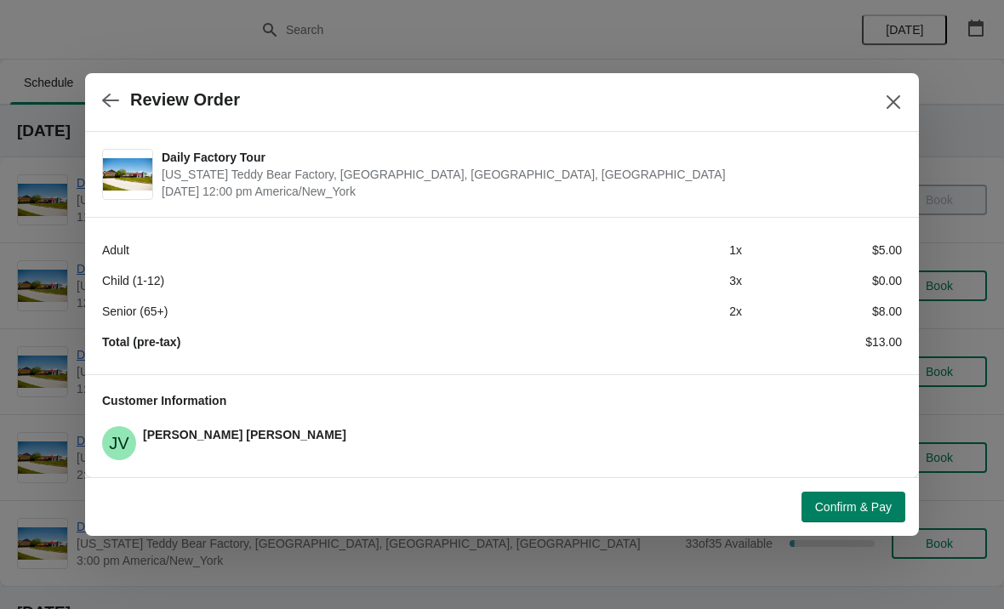
click at [844, 506] on span "Confirm & Pay" at bounding box center [853, 507] width 77 height 14
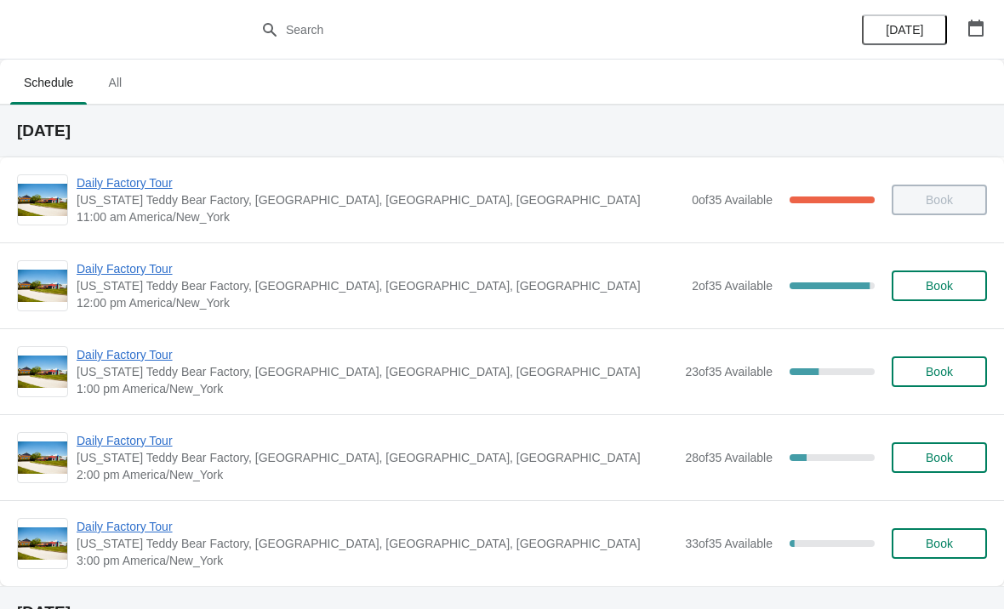
click at [131, 267] on span "Daily Factory Tour" at bounding box center [380, 268] width 606 height 17
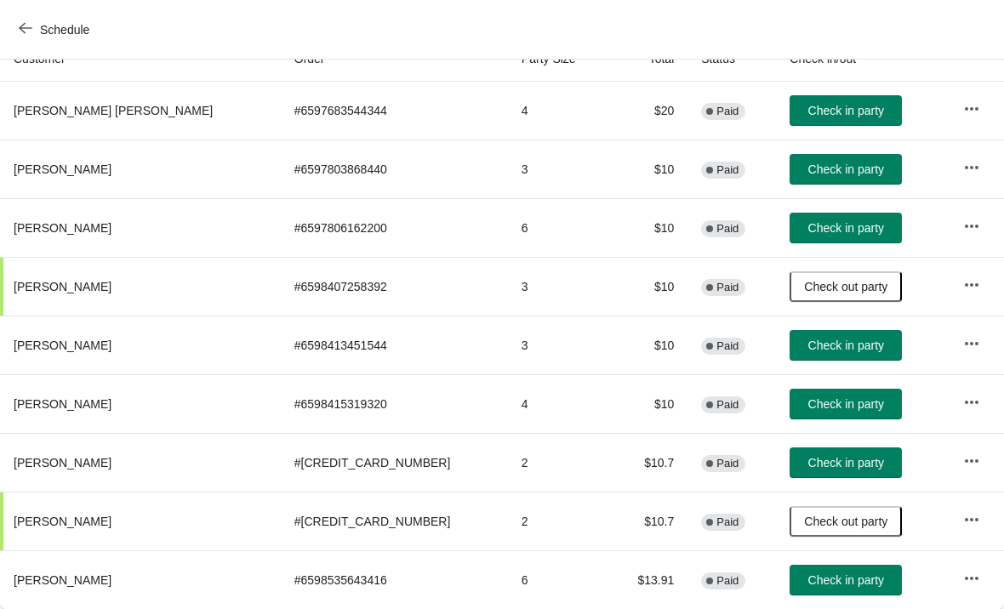
scroll to position [201, 0]
click at [808, 578] on span "Check in party" at bounding box center [846, 580] width 76 height 14
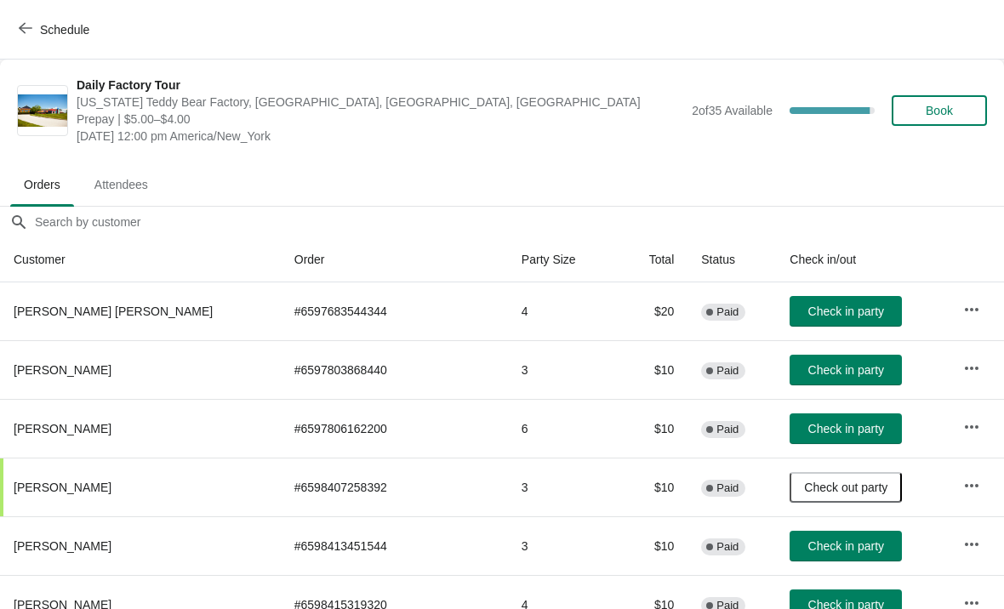
scroll to position [0, 0]
click at [32, 27] on span "Schedule" at bounding box center [55, 29] width 67 height 16
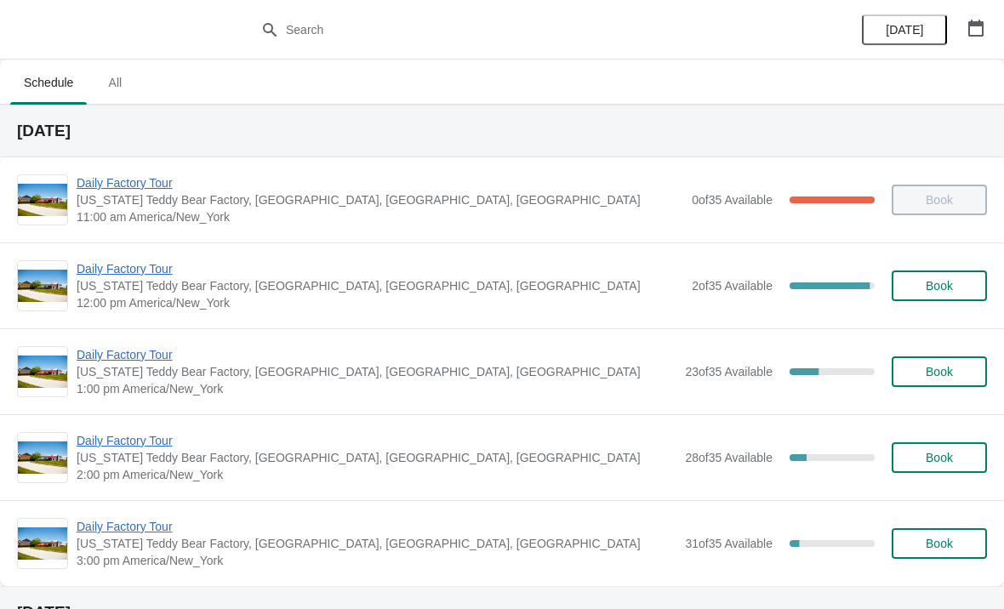
click at [129, 276] on span "Daily Factory Tour" at bounding box center [380, 268] width 606 height 17
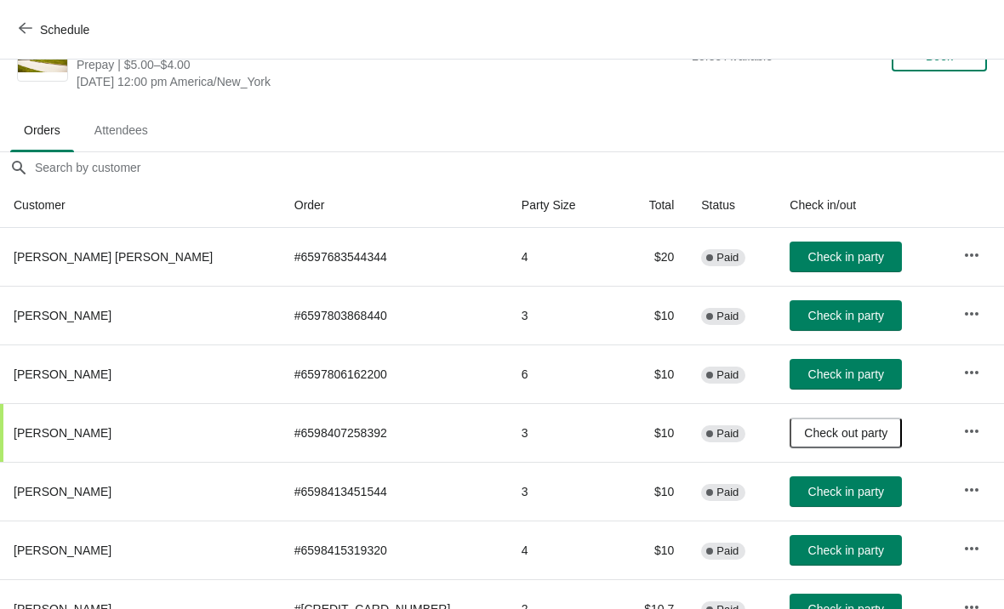
scroll to position [55, 0]
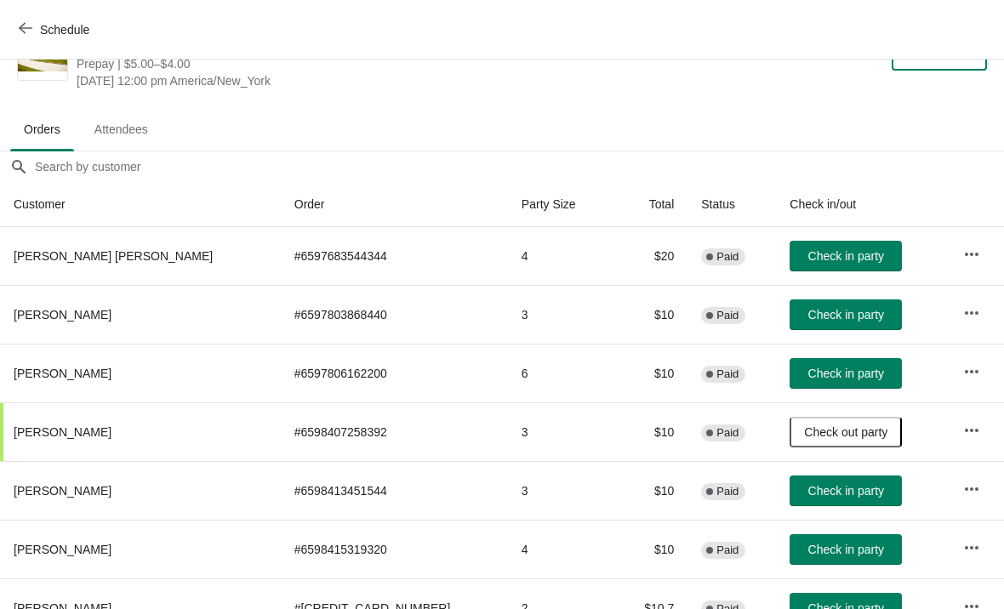
click at [808, 314] on span "Check in party" at bounding box center [846, 315] width 76 height 14
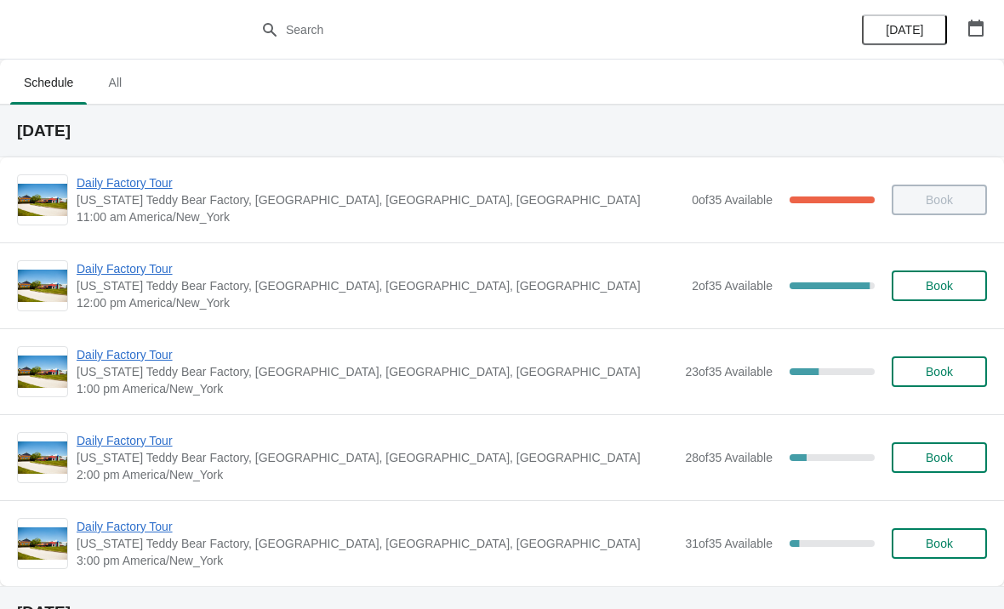
click at [119, 269] on span "Daily Factory Tour" at bounding box center [380, 268] width 606 height 17
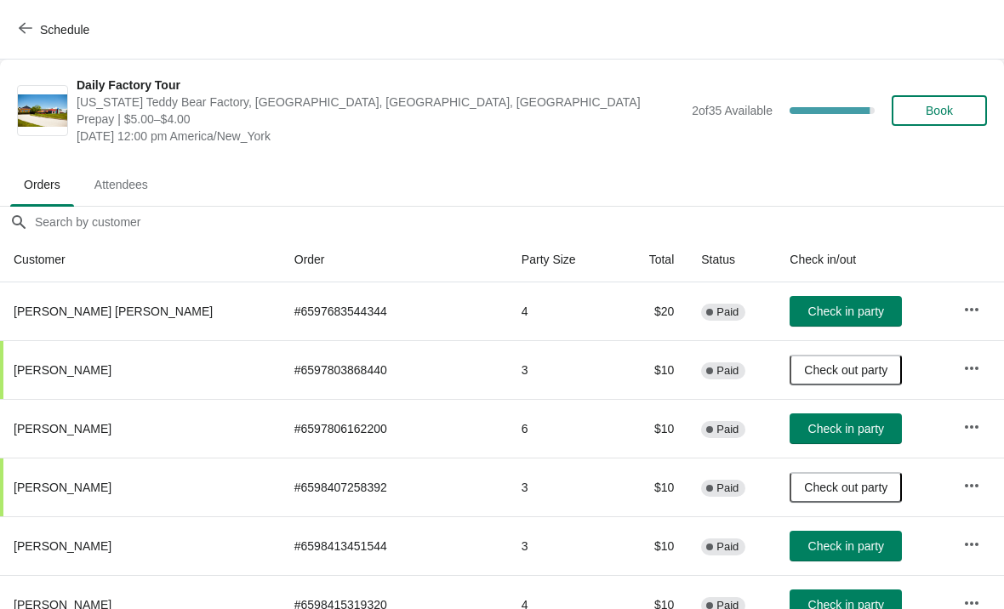
click at [26, 37] on button "Schedule" at bounding box center [56, 29] width 94 height 31
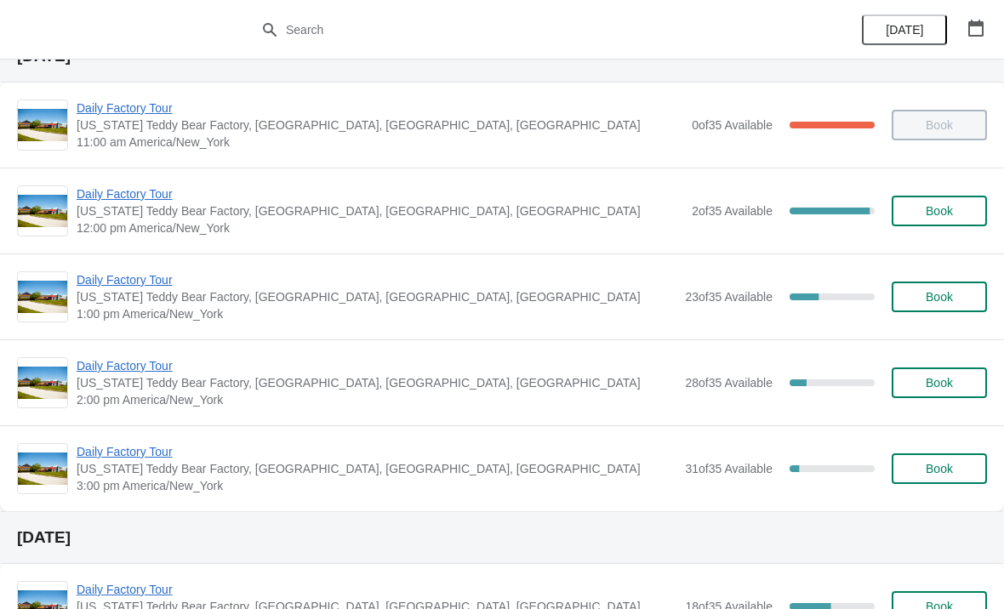
scroll to position [76, 0]
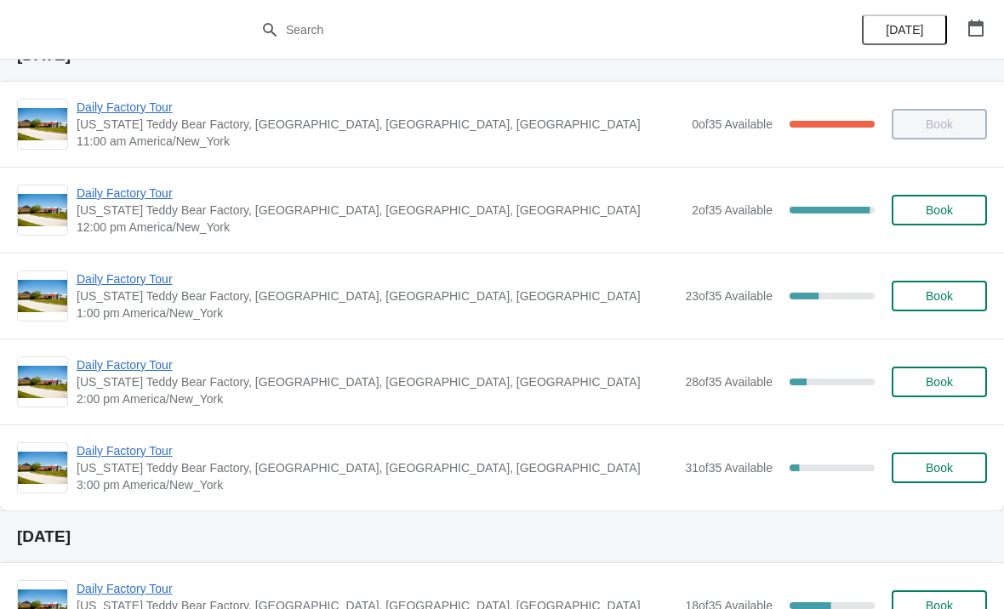
click at [149, 185] on span "Daily Factory Tour" at bounding box center [380, 193] width 606 height 17
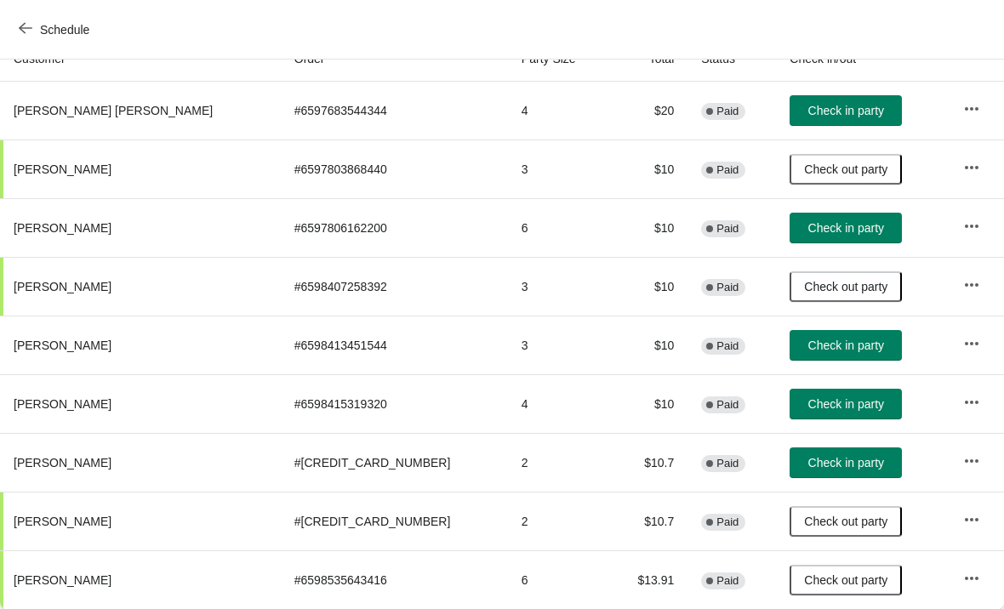
scroll to position [201, 0]
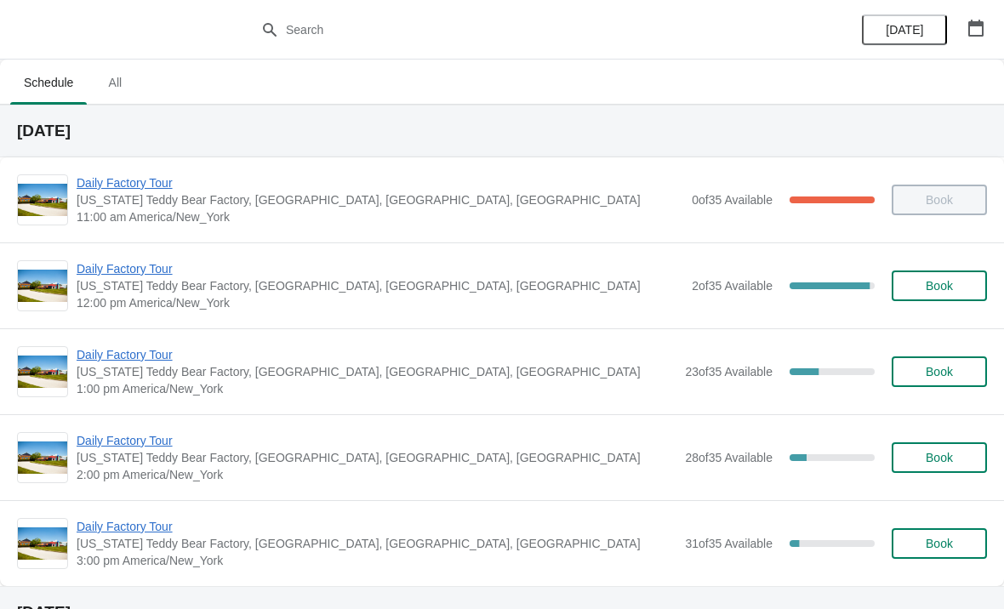
click at [125, 290] on span "[US_STATE] Teddy Bear Factory, [GEOGRAPHIC_DATA], [GEOGRAPHIC_DATA], [GEOGRAPHI…" at bounding box center [380, 285] width 606 height 17
click at [94, 275] on span "Daily Factory Tour" at bounding box center [380, 268] width 606 height 17
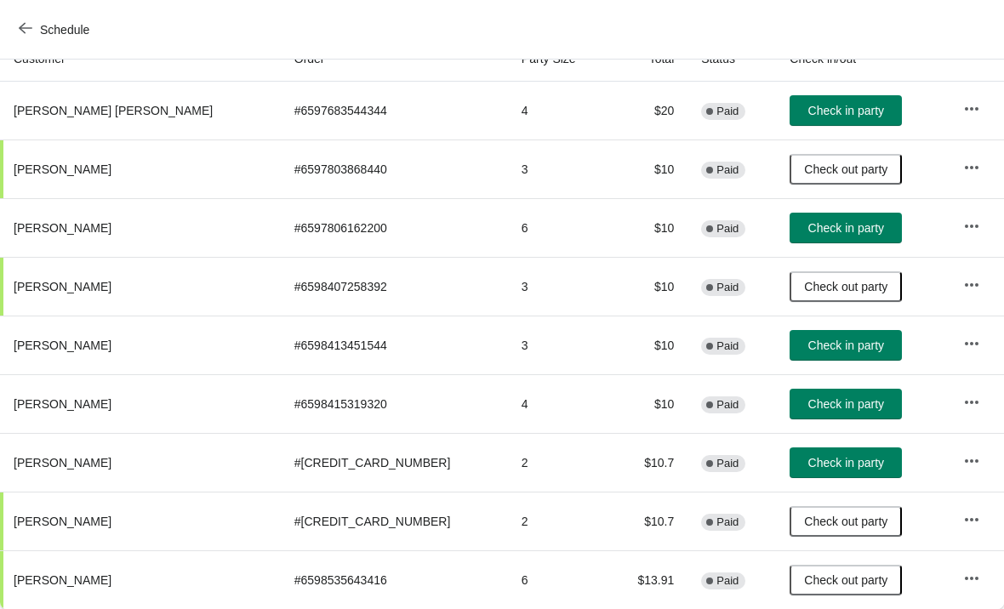
scroll to position [201, 0]
click at [808, 464] on span "Check in party" at bounding box center [846, 463] width 76 height 14
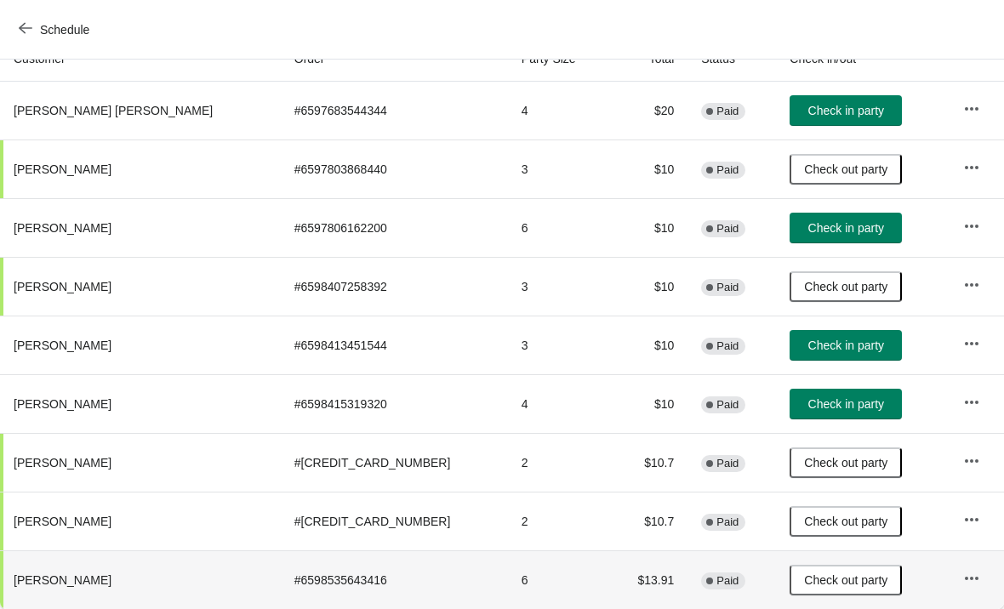
click at [281, 606] on td "# 6598535643416" at bounding box center [394, 579] width 227 height 59
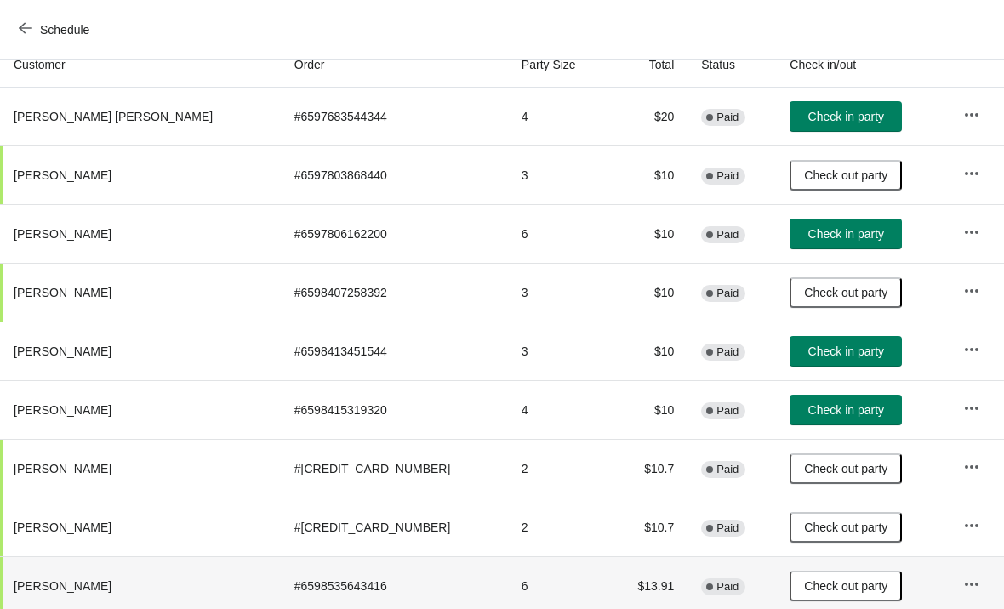
scroll to position [188, 0]
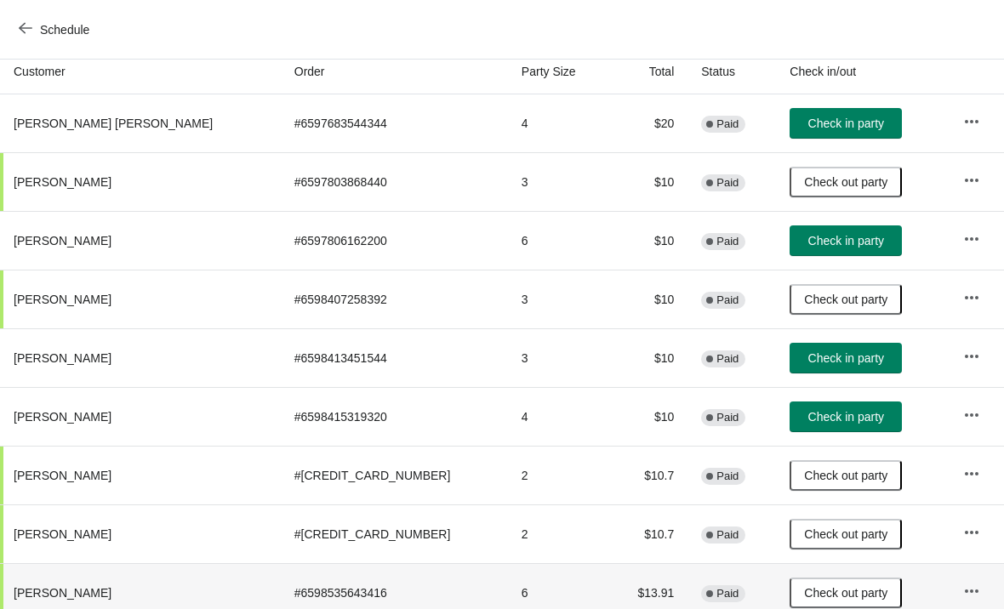
click at [196, 476] on th "[PERSON_NAME]" at bounding box center [140, 475] width 281 height 59
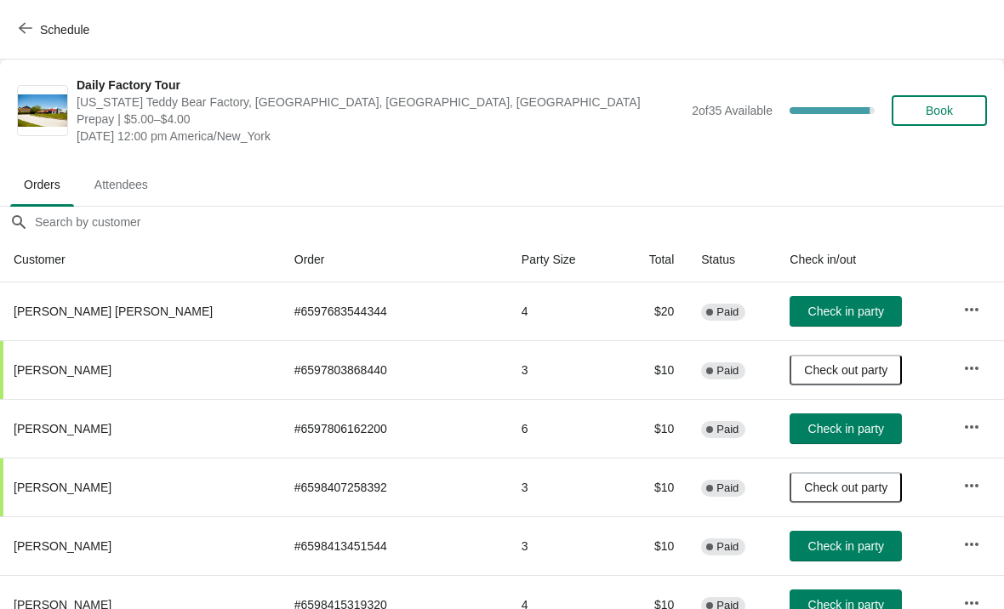
scroll to position [0, 0]
click at [37, 22] on span "Schedule" at bounding box center [55, 29] width 67 height 16
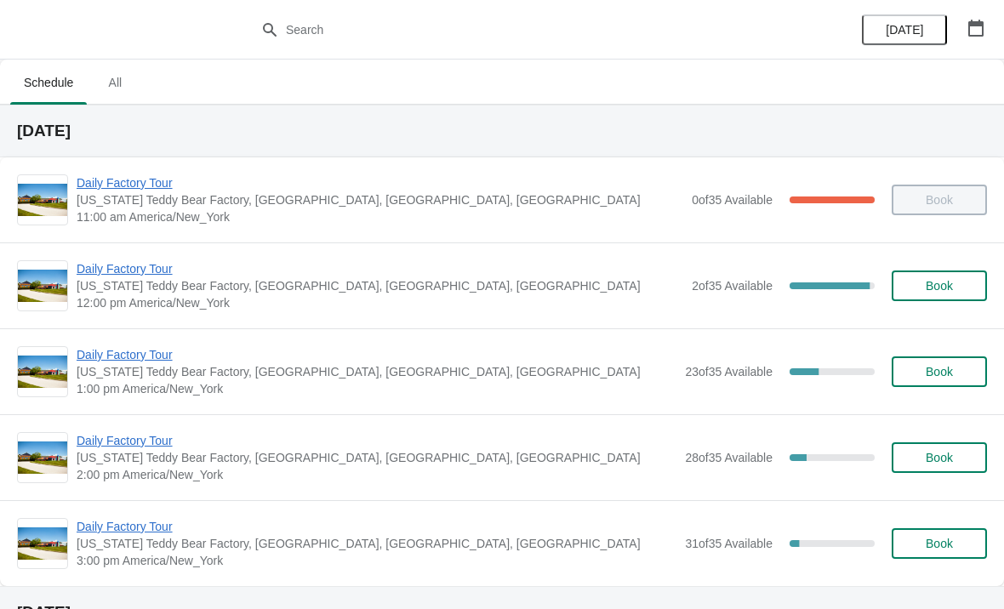
click at [156, 276] on span "Daily Factory Tour" at bounding box center [380, 268] width 606 height 17
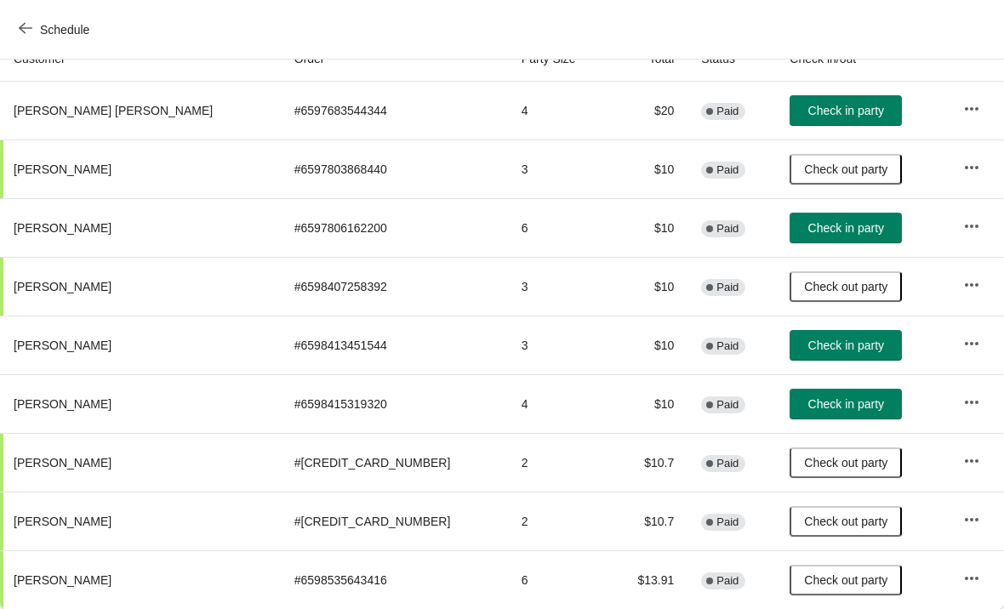
scroll to position [201, 0]
click at [809, 359] on button "Check in party" at bounding box center [845, 345] width 112 height 31
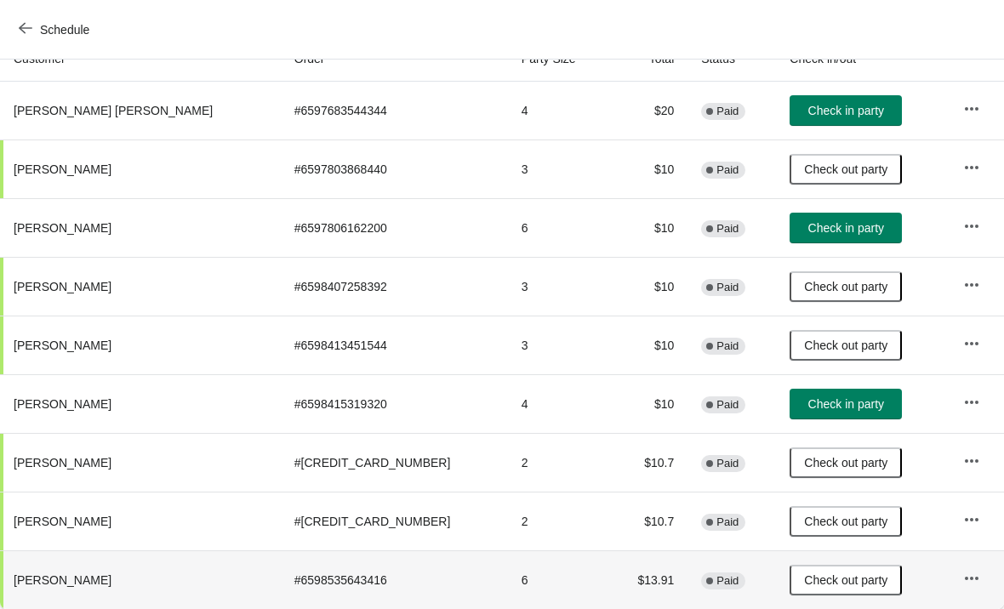
click at [194, 606] on th "[PERSON_NAME]" at bounding box center [140, 579] width 281 height 59
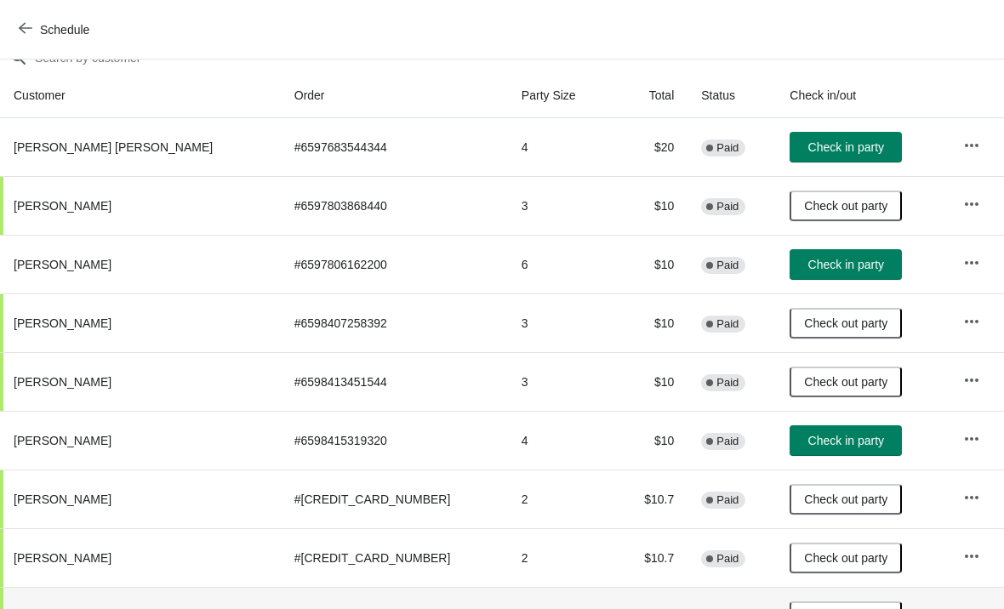
scroll to position [162, -1]
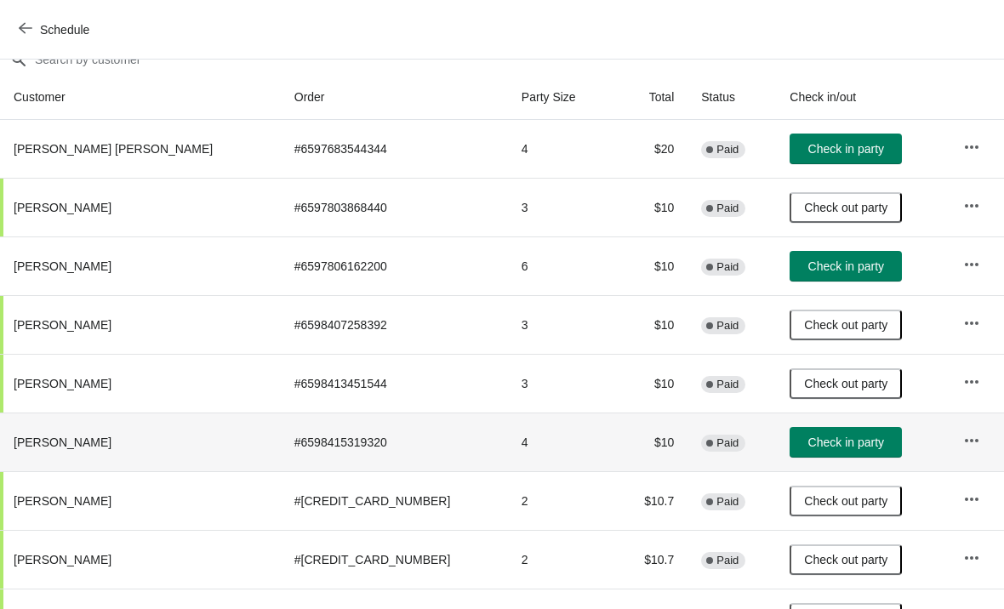
click at [148, 435] on th "[PERSON_NAME]" at bounding box center [140, 441] width 281 height 59
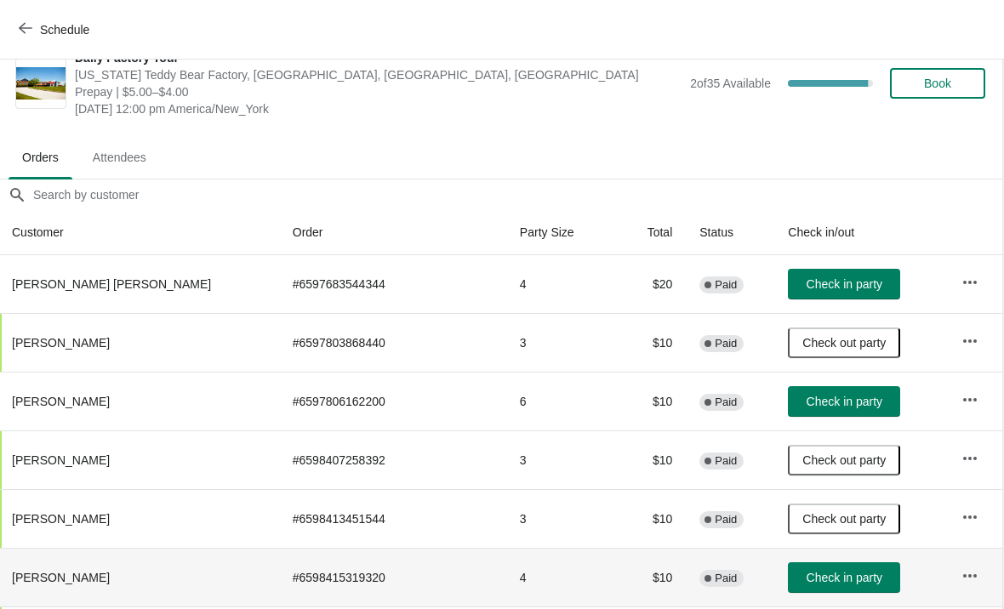
scroll to position [27, 1]
click at [142, 408] on th "[PERSON_NAME]" at bounding box center [139, 401] width 281 height 59
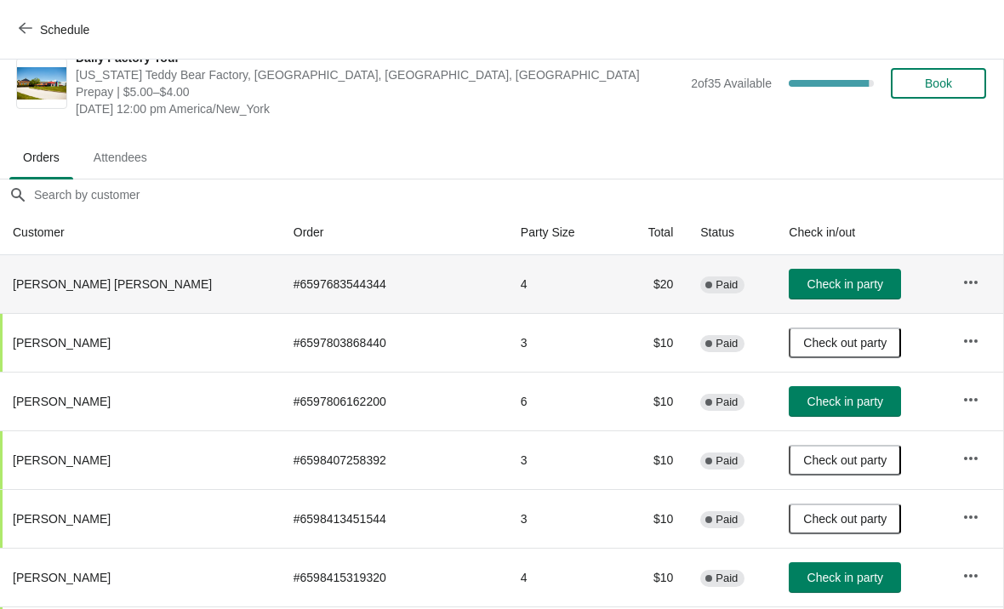
click at [280, 279] on td "# 6597683544344" at bounding box center [393, 284] width 227 height 58
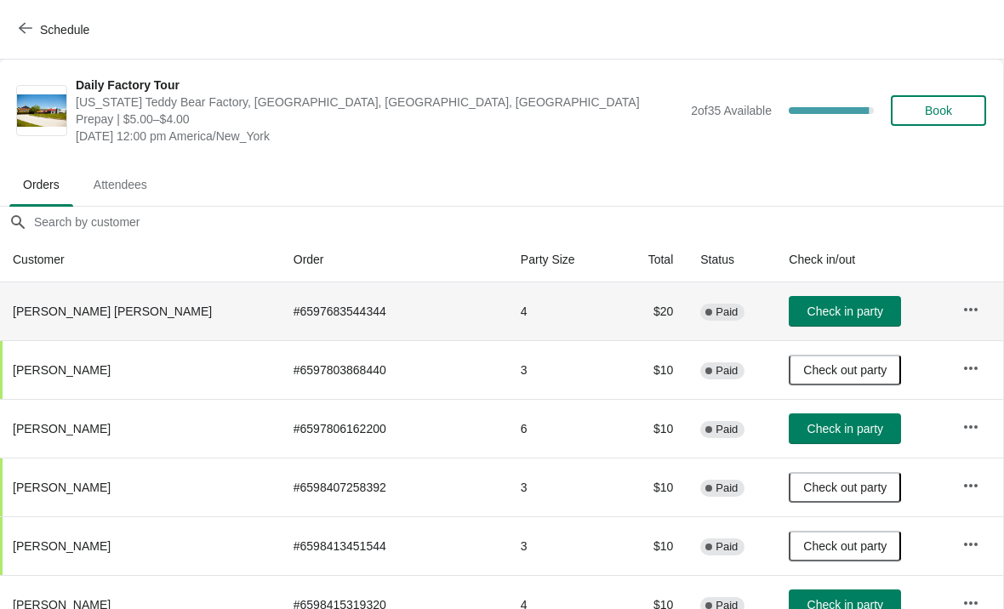
scroll to position [0, 1]
click at [34, 40] on button "Schedule" at bounding box center [56, 29] width 94 height 31
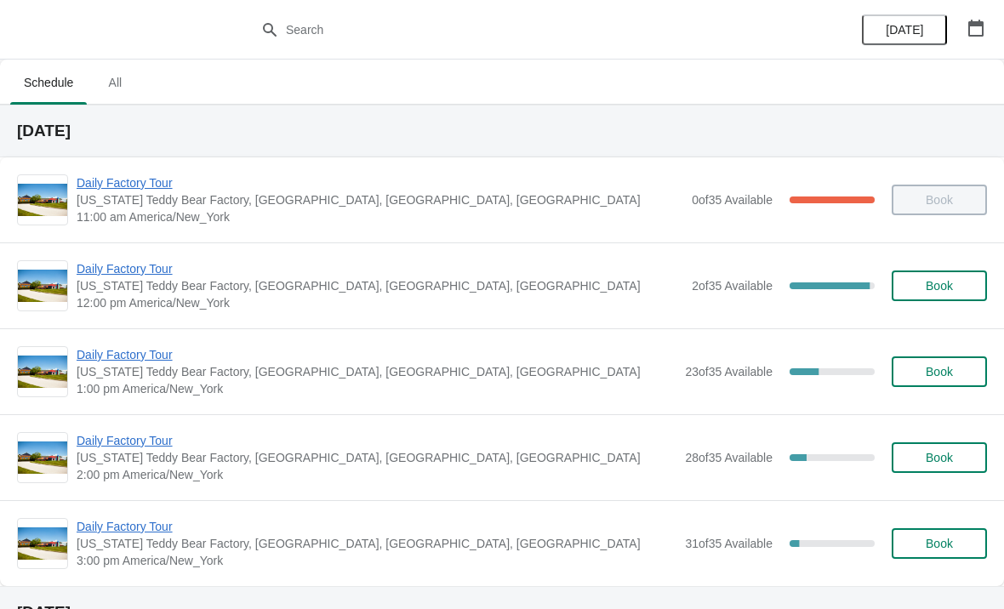
click at [120, 276] on span "Daily Factory Tour" at bounding box center [380, 268] width 606 height 17
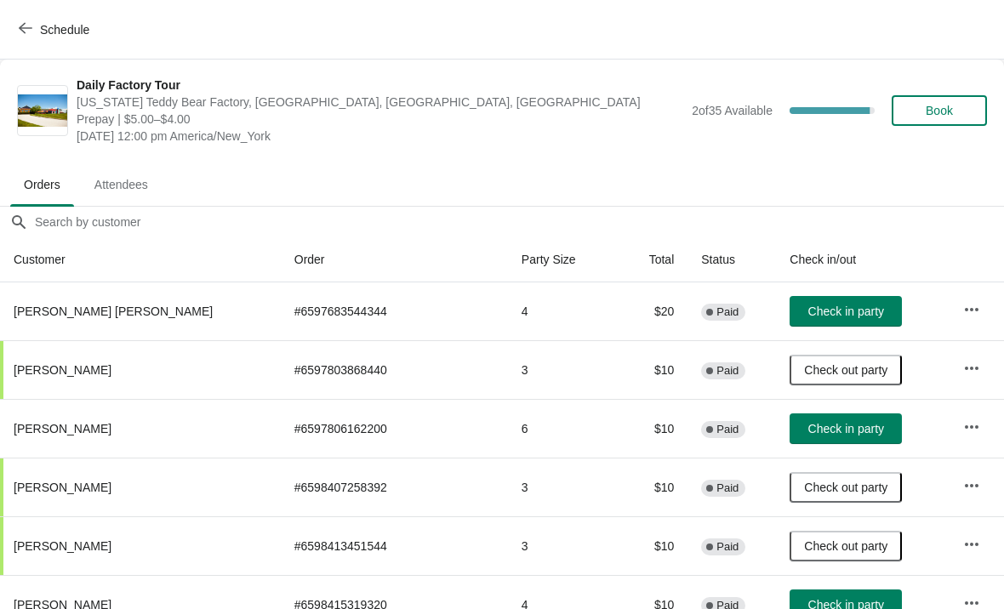
click at [9, 21] on button "Schedule" at bounding box center [56, 29] width 94 height 31
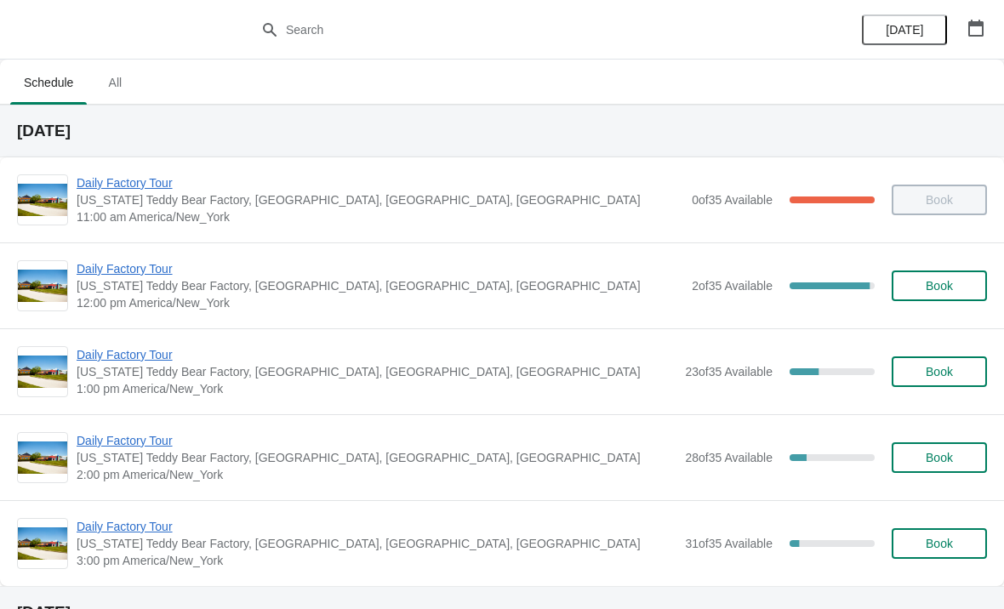
click at [117, 275] on span "Daily Factory Tour" at bounding box center [380, 268] width 606 height 17
